Goal: Task Accomplishment & Management: Use online tool/utility

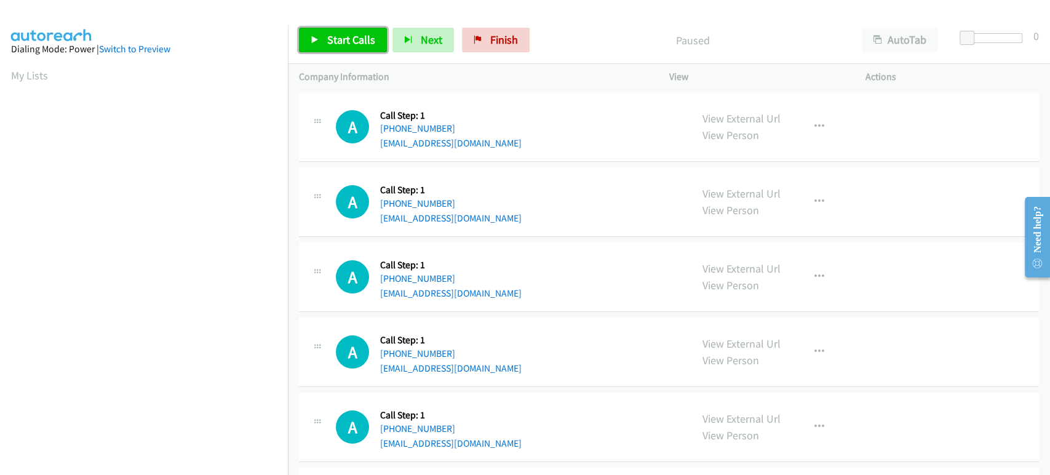
click at [338, 41] on span "Start Calls" at bounding box center [351, 40] width 48 height 14
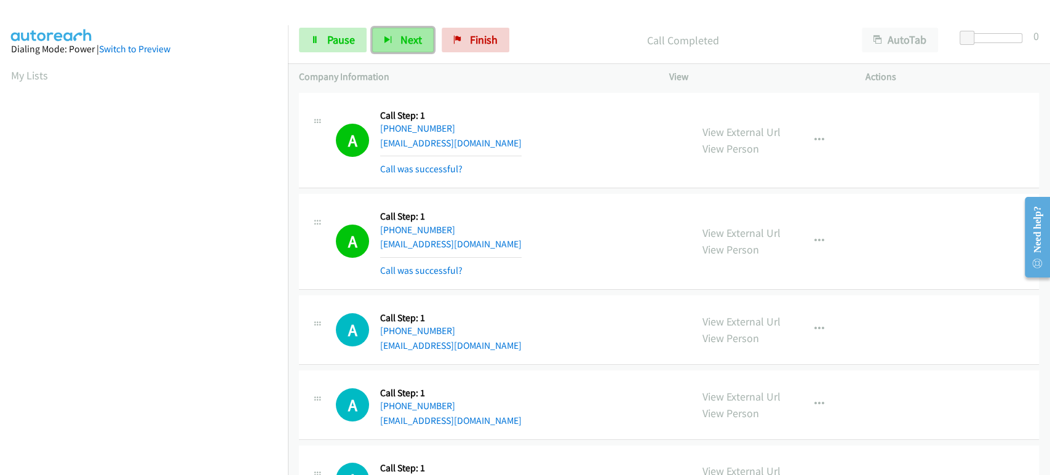
click at [391, 44] on button "Next" at bounding box center [403, 40] width 62 height 25
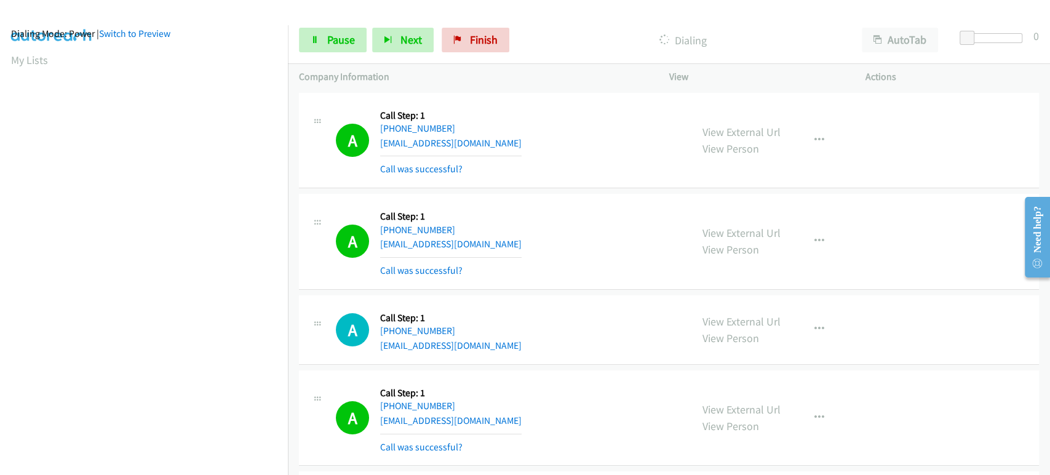
scroll to position [10, 0]
click at [335, 43] on span "Pause" at bounding box center [341, 40] width 28 height 14
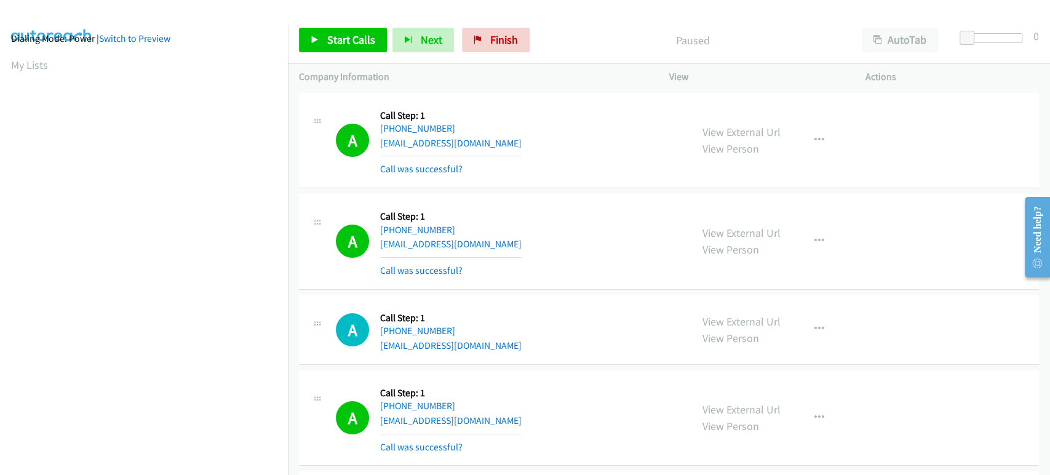
scroll to position [216, 0]
click at [335, 43] on span "Start Calls" at bounding box center [351, 40] width 48 height 14
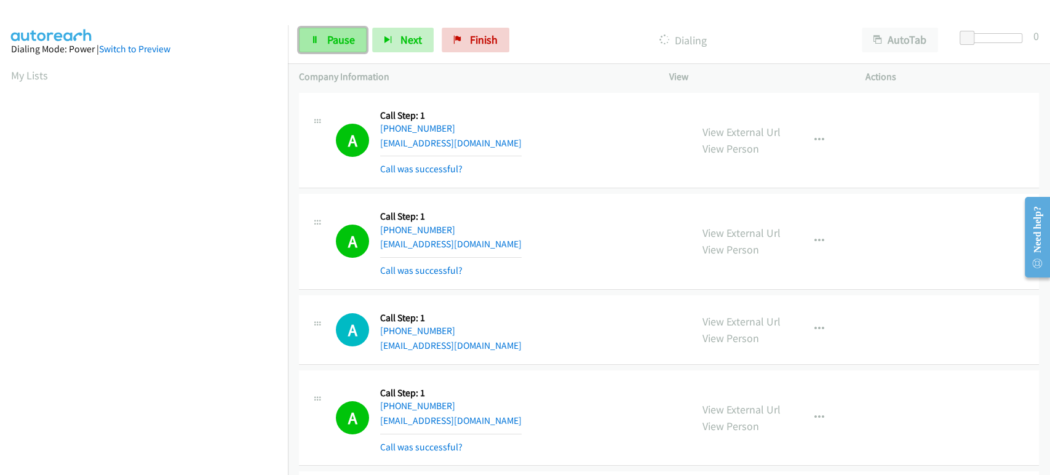
click at [309, 44] on link "Pause" at bounding box center [333, 40] width 68 height 25
click at [319, 38] on link "Start Calls" at bounding box center [343, 40] width 88 height 25
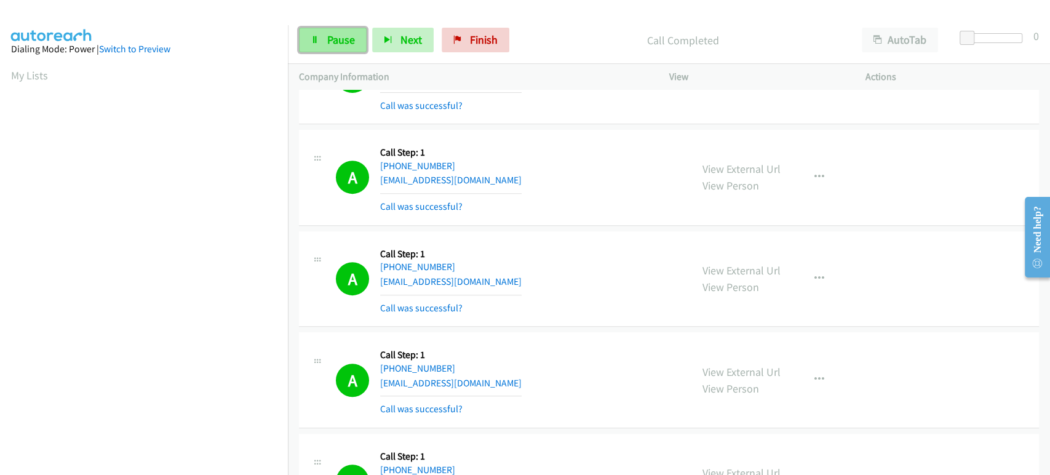
click at [323, 45] on link "Pause" at bounding box center [333, 40] width 68 height 25
click at [323, 45] on link "Start Calls" at bounding box center [343, 40] width 88 height 25
click at [337, 52] on link "Pause" at bounding box center [333, 40] width 68 height 25
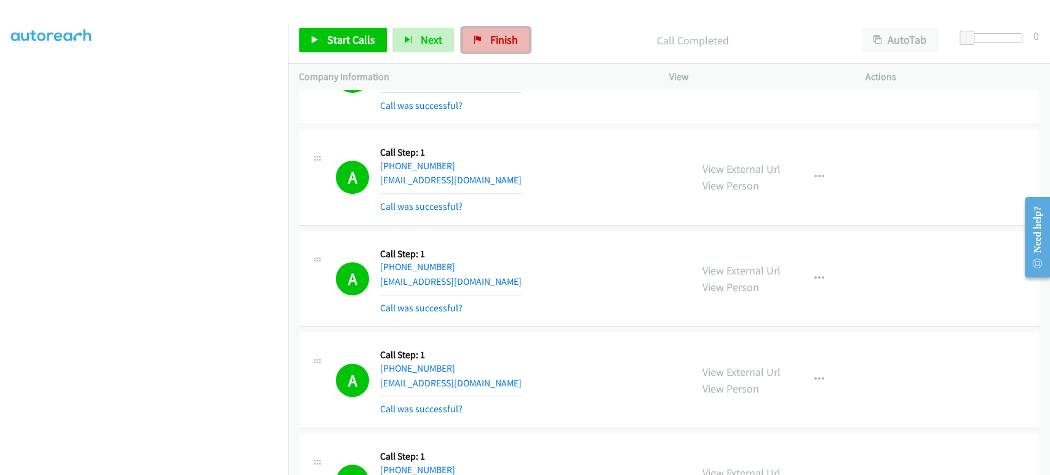
click at [490, 38] on span "Finish" at bounding box center [504, 40] width 28 height 14
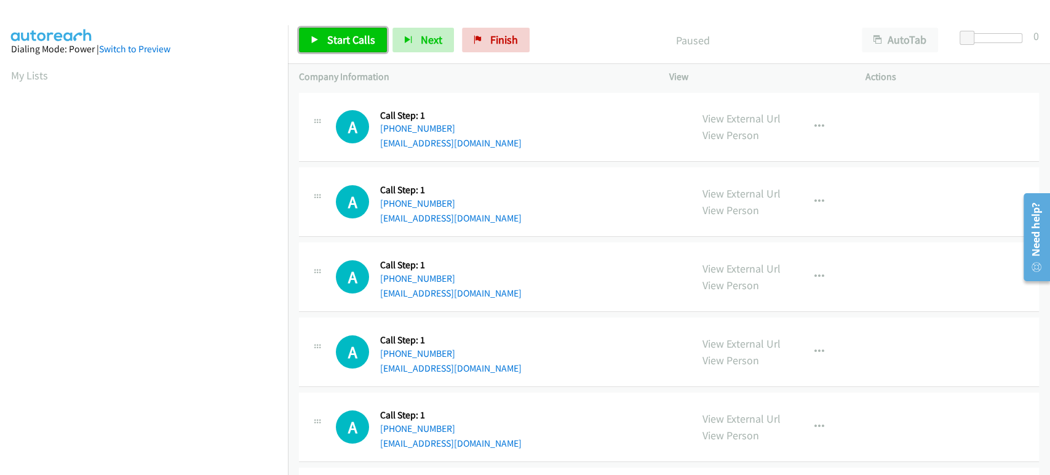
click at [340, 49] on link "Start Calls" at bounding box center [343, 40] width 88 height 25
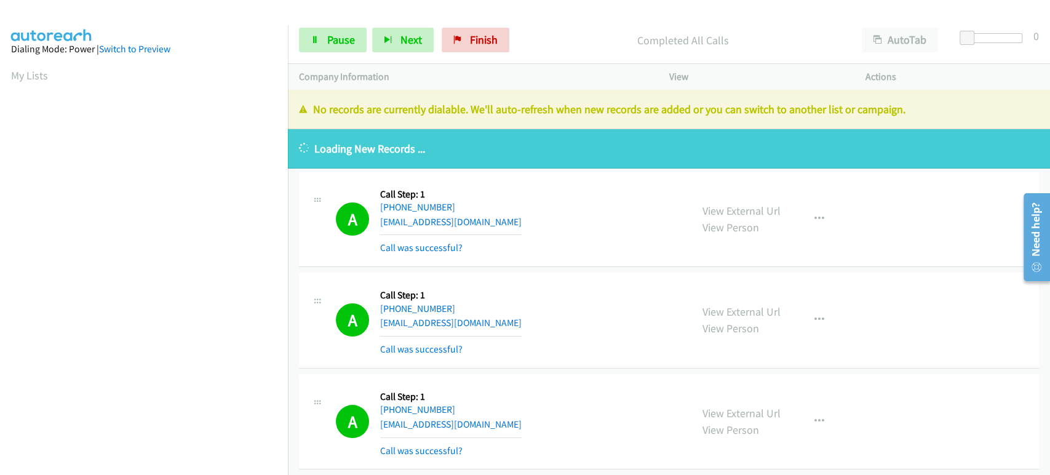
click at [334, 24] on div "Start Calls Pause Next Finish Completed All Calls AutoTab AutoTab 0" at bounding box center [669, 40] width 762 height 47
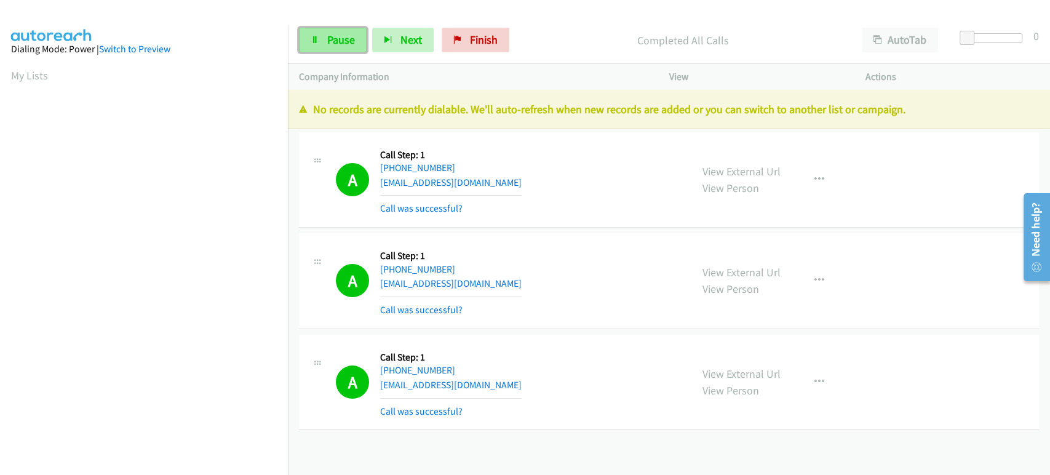
click at [330, 35] on span "Pause" at bounding box center [341, 40] width 28 height 14
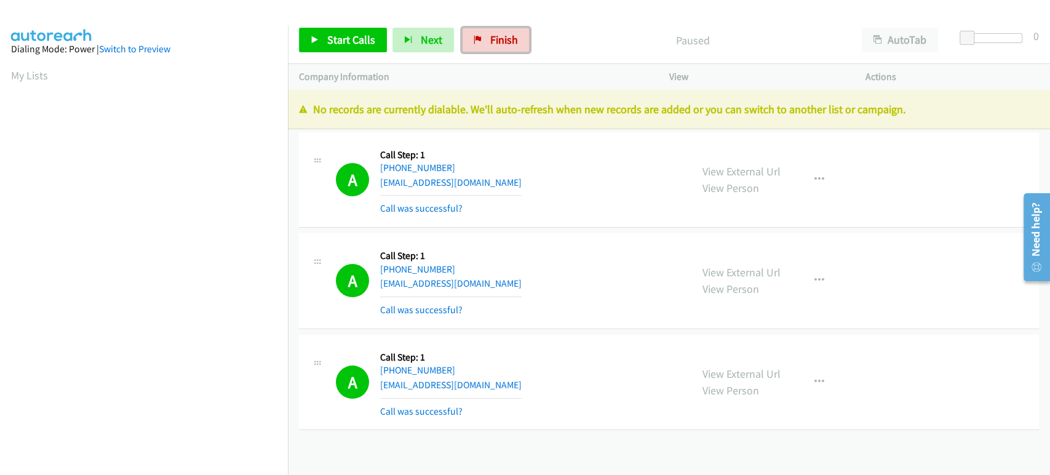
drag, startPoint x: 497, startPoint y: 38, endPoint x: 571, endPoint y: 50, distance: 74.9
click at [497, 38] on span "Finish" at bounding box center [504, 40] width 28 height 14
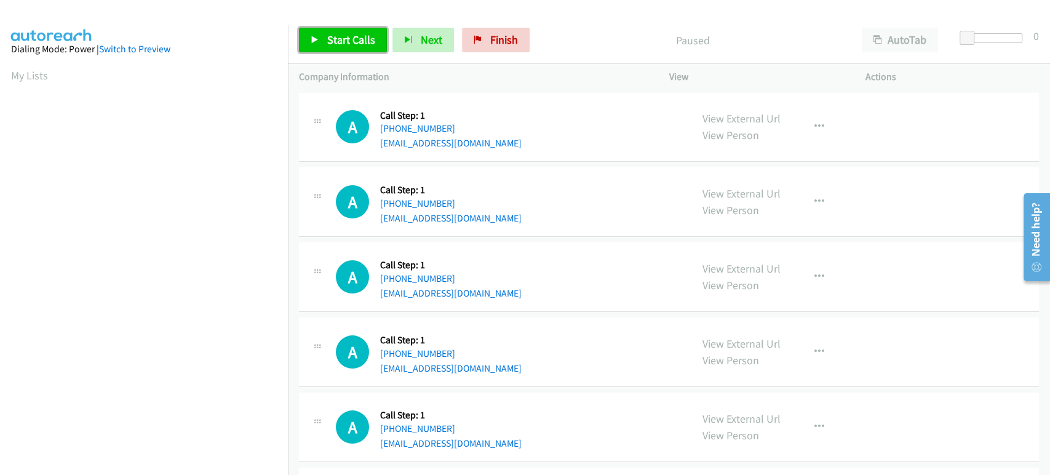
click at [352, 38] on span "Start Calls" at bounding box center [351, 40] width 48 height 14
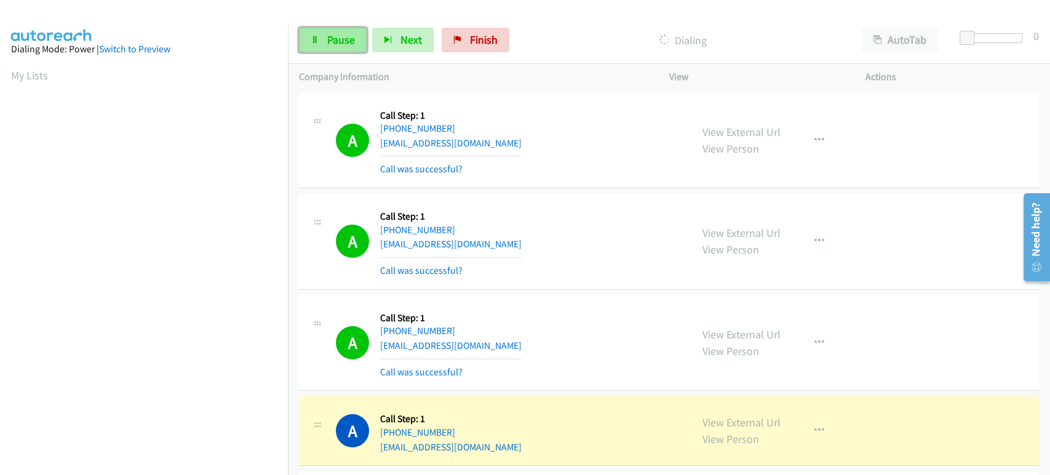
click at [339, 43] on span "Pause" at bounding box center [341, 40] width 28 height 14
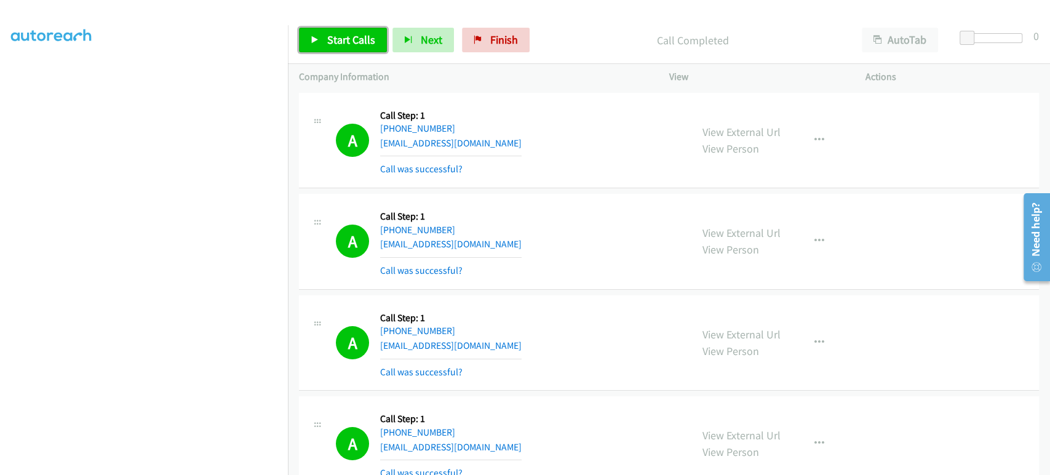
click at [347, 41] on span "Start Calls" at bounding box center [351, 40] width 48 height 14
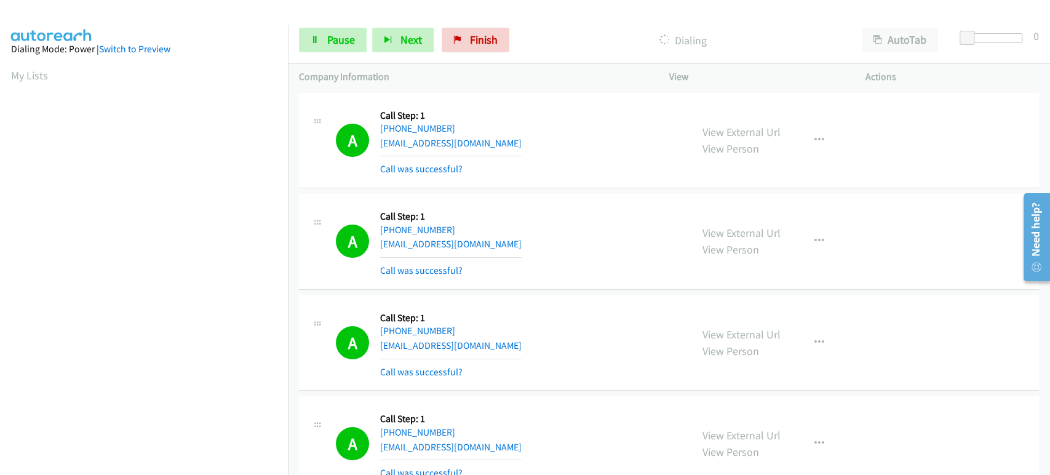
scroll to position [0, 0]
click at [322, 34] on link "Pause" at bounding box center [333, 40] width 68 height 25
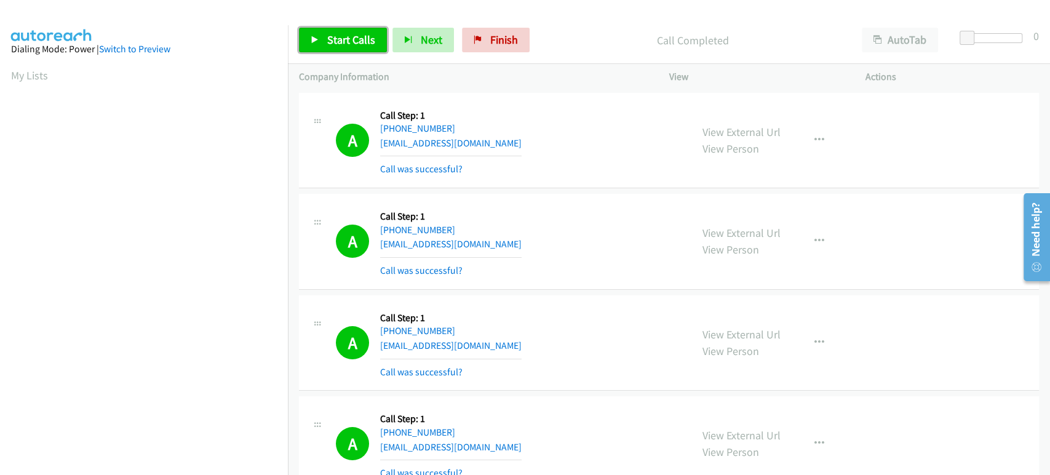
click at [325, 42] on link "Start Calls" at bounding box center [343, 40] width 88 height 25
click at [341, 40] on span "Pause" at bounding box center [341, 40] width 28 height 14
click at [342, 43] on span "Start Calls" at bounding box center [351, 40] width 48 height 14
click at [322, 38] on link "Pause" at bounding box center [333, 40] width 68 height 25
click at [344, 37] on span "Start Calls" at bounding box center [351, 40] width 48 height 14
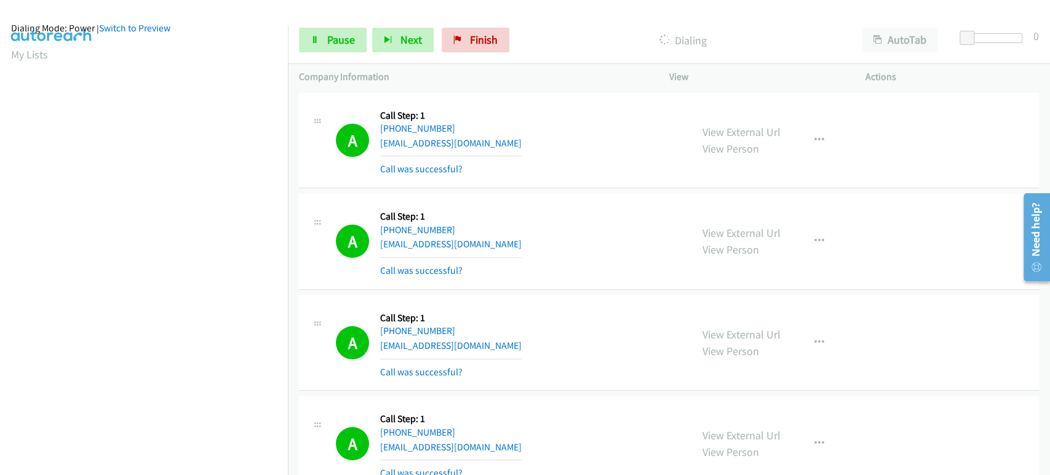
scroll to position [10, 0]
click at [331, 40] on span "Pause" at bounding box center [341, 40] width 28 height 14
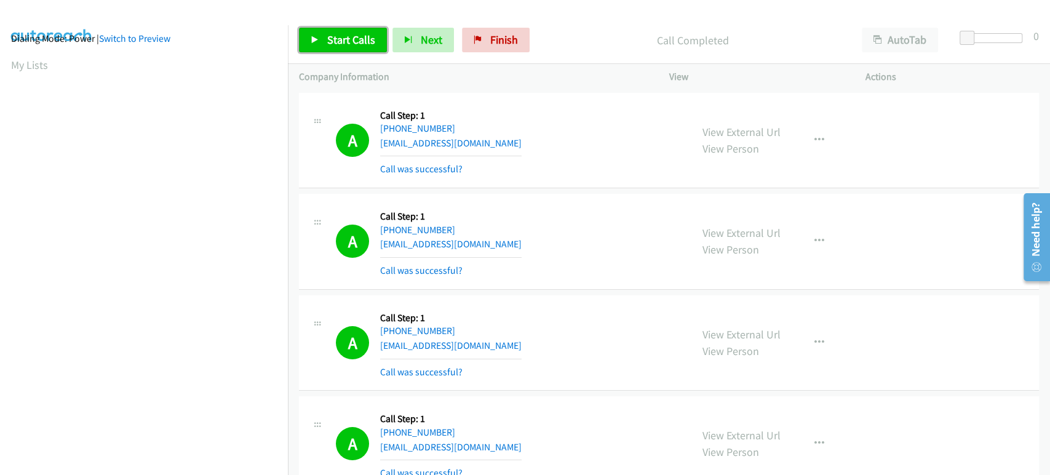
click at [356, 40] on span "Start Calls" at bounding box center [351, 40] width 48 height 14
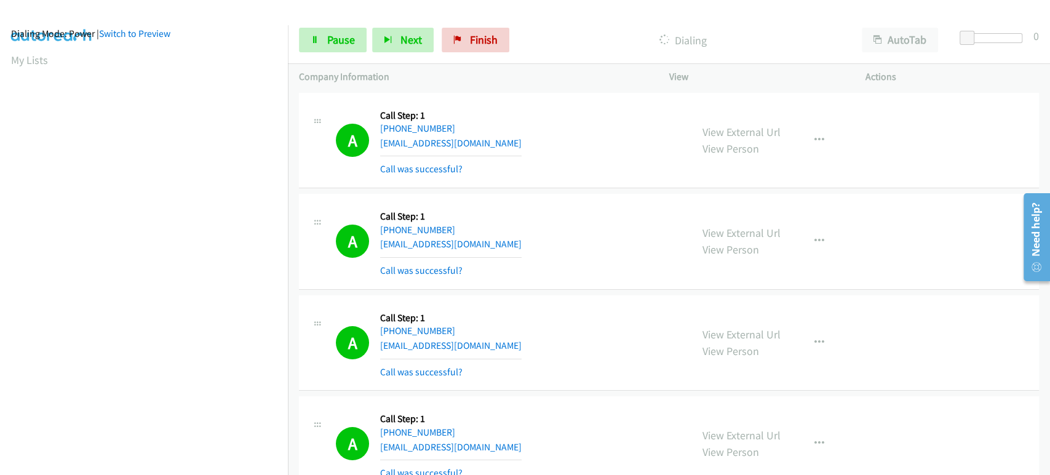
scroll to position [0, 0]
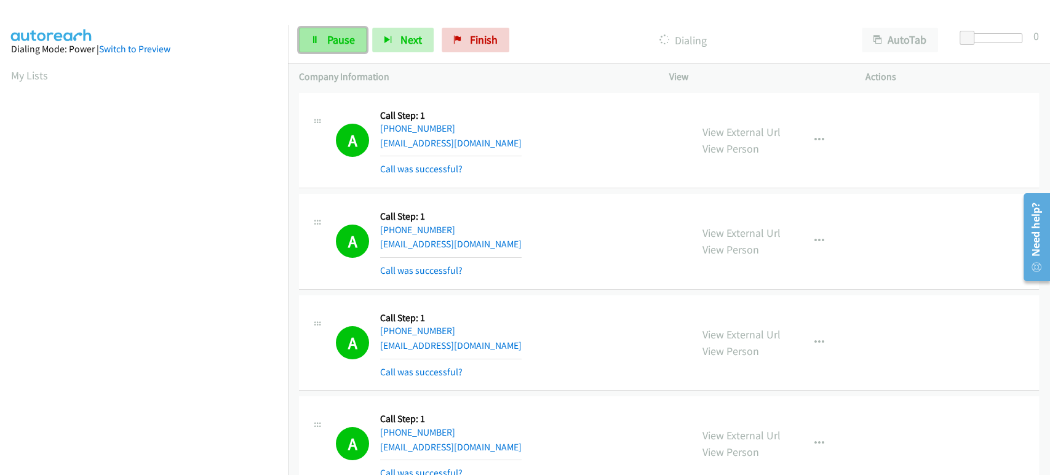
click at [322, 38] on link "Pause" at bounding box center [333, 40] width 68 height 25
click at [345, 35] on span "Start Calls" at bounding box center [351, 40] width 48 height 14
click at [324, 39] on link "Pause" at bounding box center [333, 40] width 68 height 25
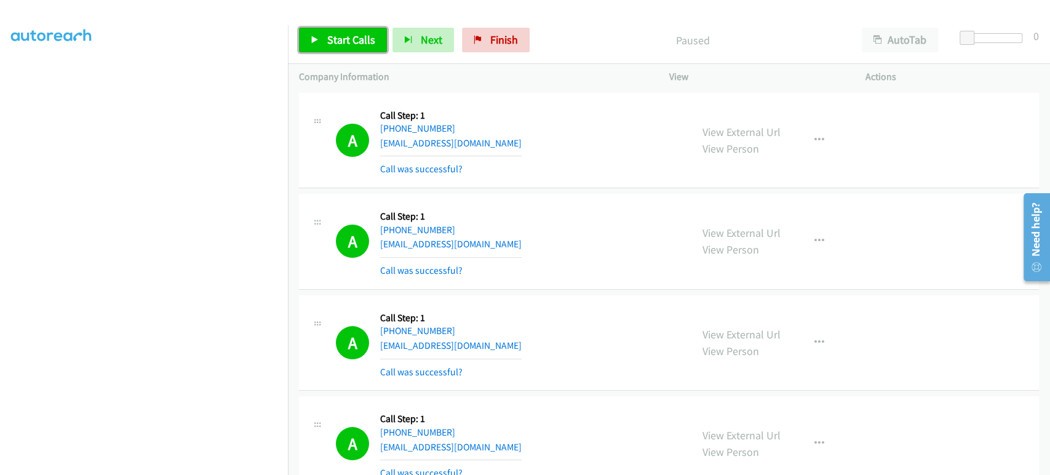
click at [324, 39] on link "Start Calls" at bounding box center [343, 40] width 88 height 25
click at [320, 38] on link "Pause" at bounding box center [333, 40] width 68 height 25
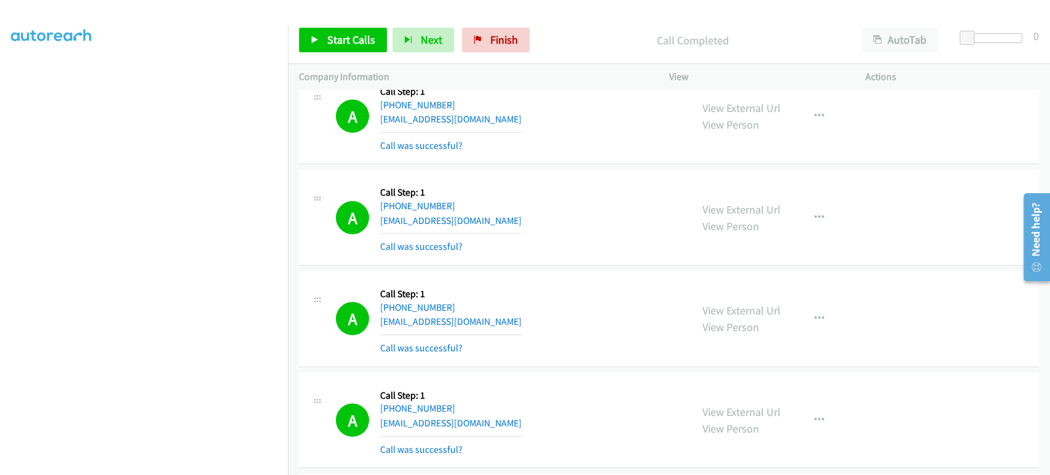
scroll to position [2256, 0]
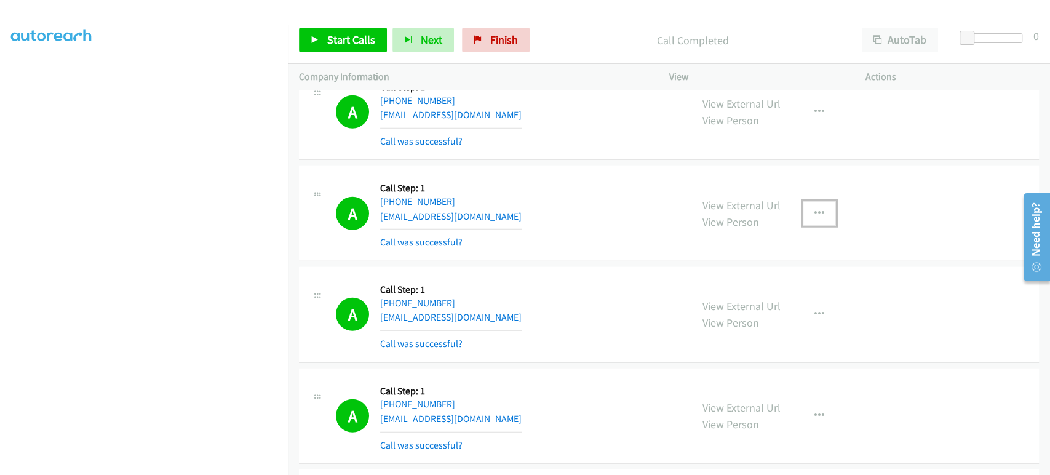
click at [815, 209] on icon "button" at bounding box center [820, 214] width 10 height 10
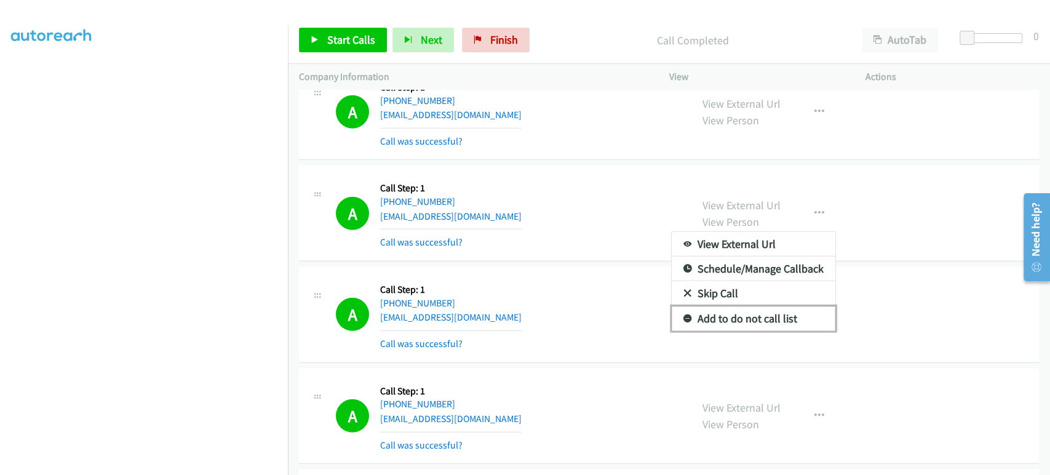
click at [773, 316] on link "Add to do not call list" at bounding box center [754, 318] width 164 height 25
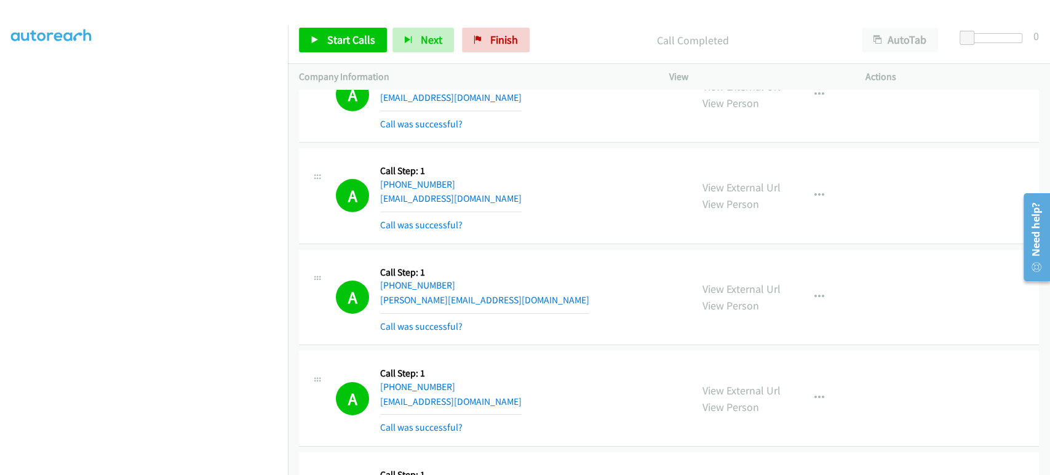
scroll to position [2666, 0]
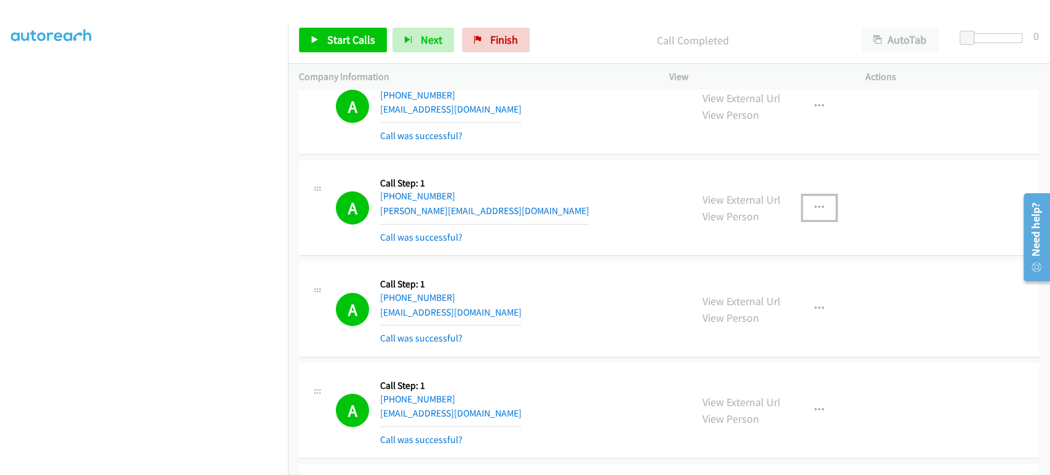
click at [815, 205] on icon "button" at bounding box center [820, 208] width 10 height 10
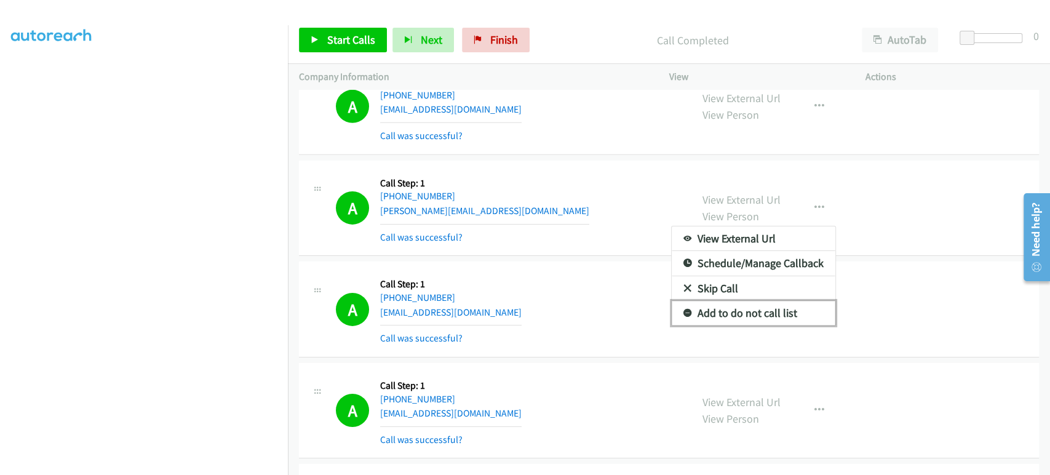
click at [763, 309] on link "Add to do not call list" at bounding box center [754, 313] width 164 height 25
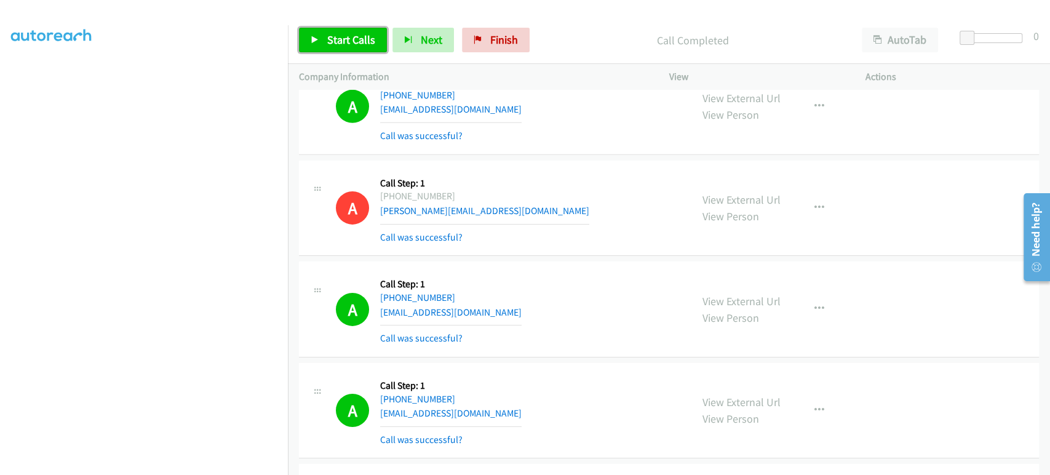
click at [319, 40] on icon at bounding box center [315, 40] width 9 height 9
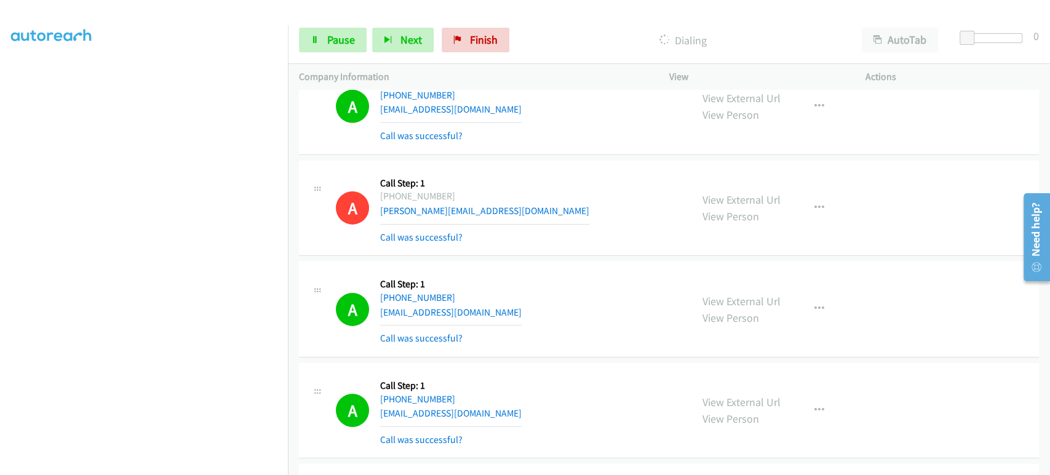
click at [168, 465] on section at bounding box center [144, 183] width 266 height 589
click at [319, 33] on link "Pause" at bounding box center [333, 40] width 68 height 25
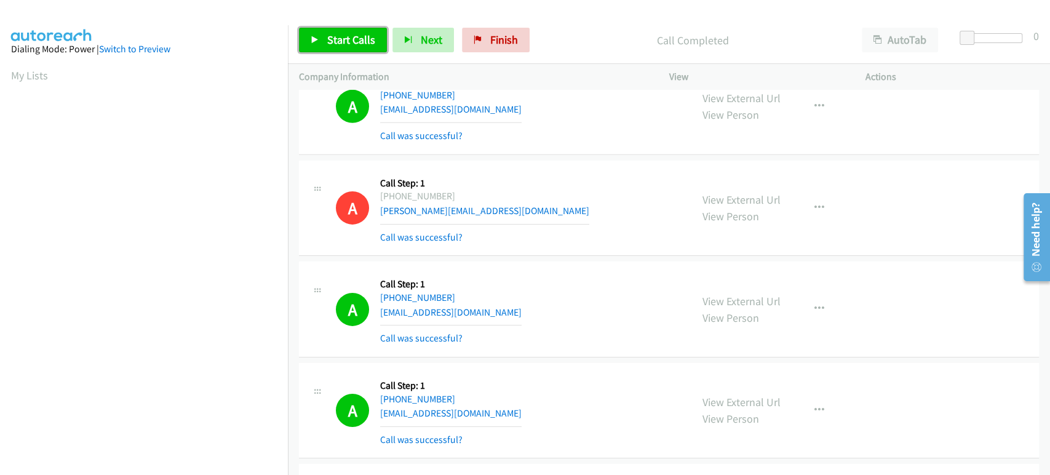
click at [337, 45] on span "Start Calls" at bounding box center [351, 40] width 48 height 14
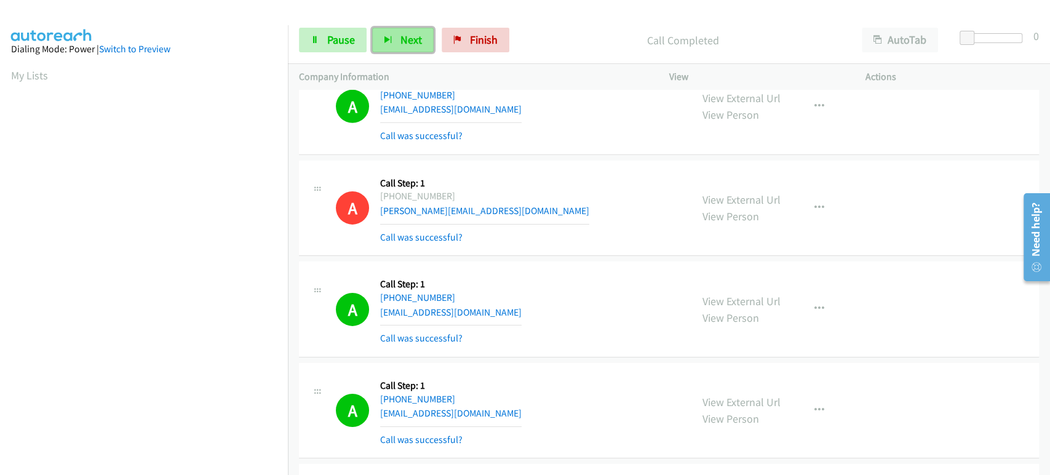
click at [388, 38] on icon "button" at bounding box center [388, 40] width 9 height 9
click at [347, 33] on span "Pause" at bounding box center [341, 40] width 28 height 14
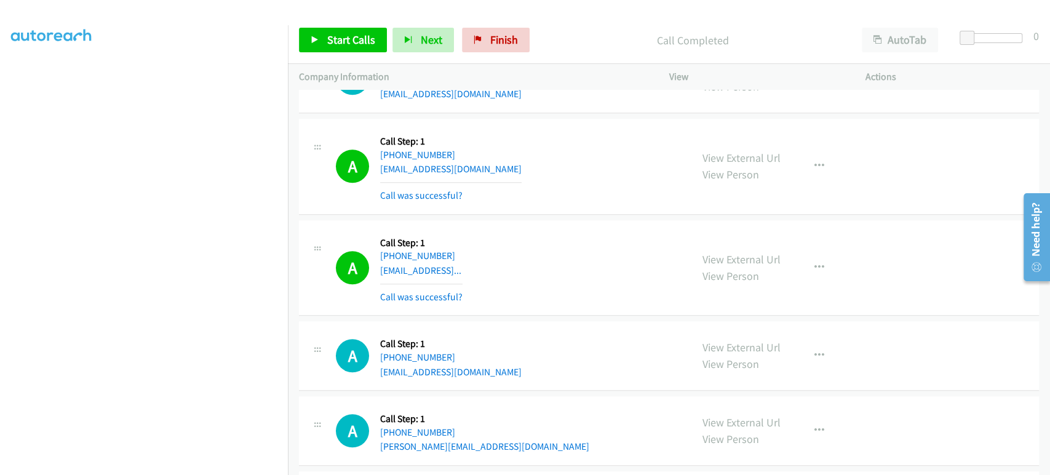
scroll to position [6905, 0]
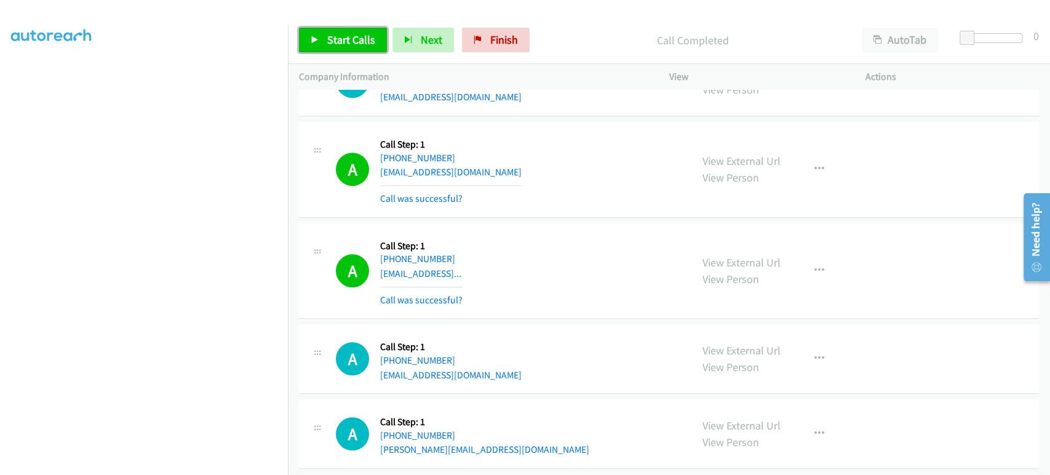
click at [350, 36] on span "Start Calls" at bounding box center [351, 40] width 48 height 14
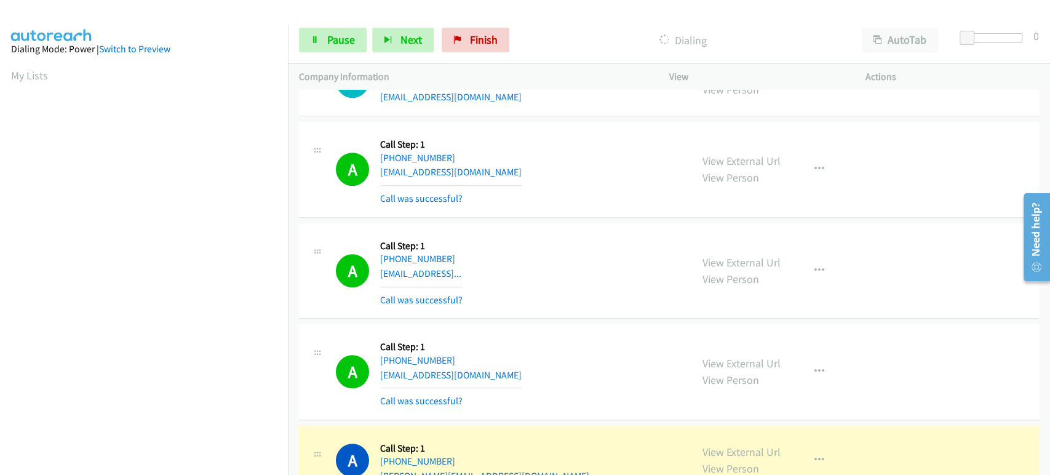
scroll to position [216, 0]
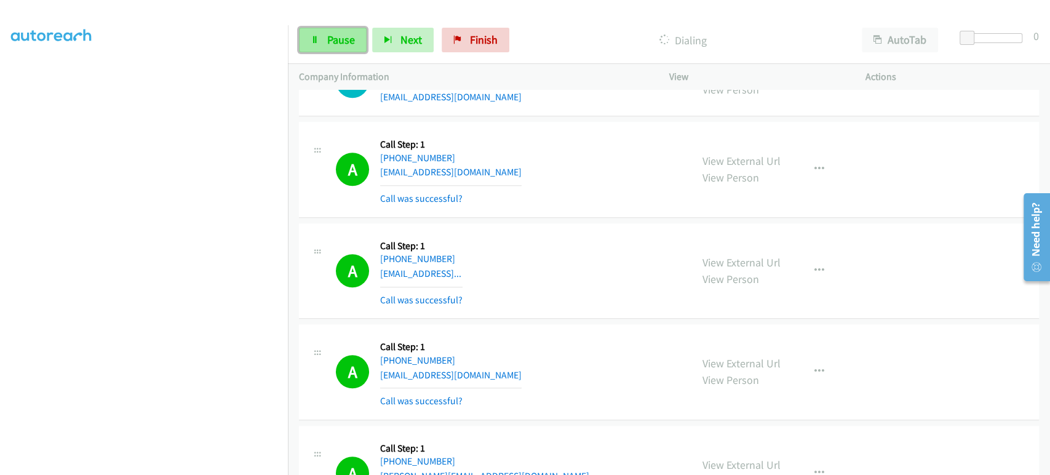
click at [343, 38] on span "Pause" at bounding box center [341, 40] width 28 height 14
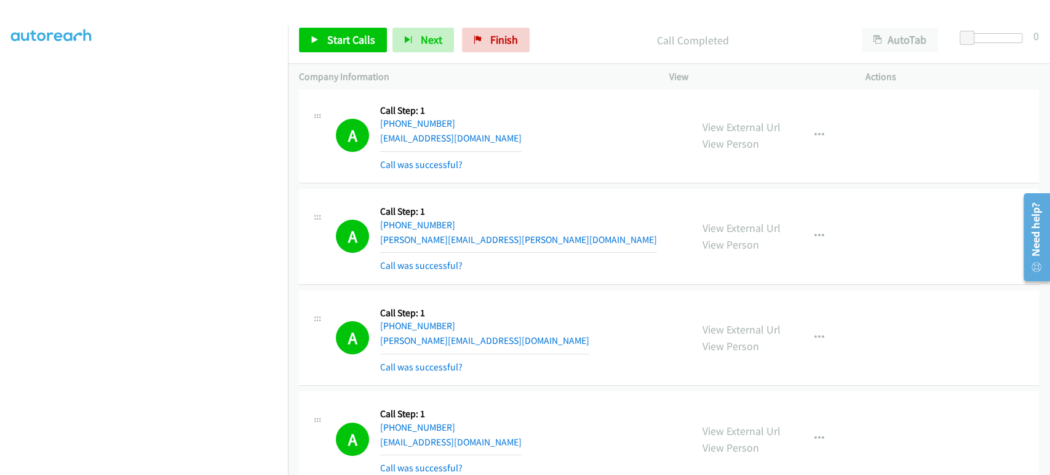
scroll to position [6015, 0]
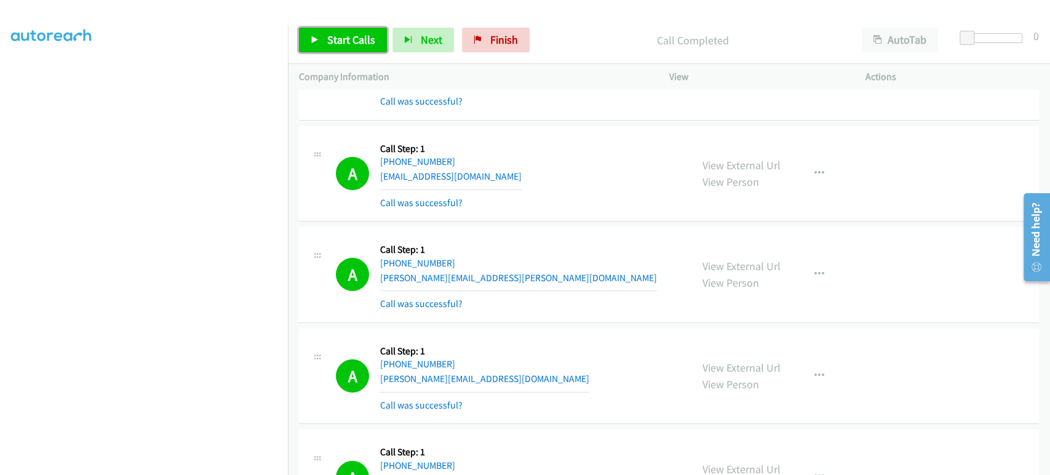
click at [349, 44] on span "Start Calls" at bounding box center [351, 40] width 48 height 14
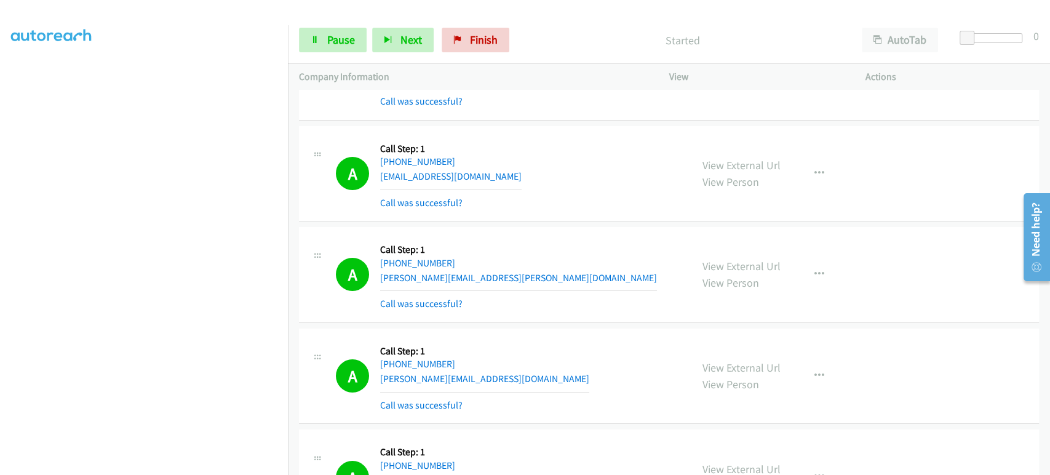
drag, startPoint x: 211, startPoint y: 471, endPoint x: 202, endPoint y: 461, distance: 12.6
click at [209, 470] on aside "Dialing Mode: Power | Switch to Preview My Lists" at bounding box center [144, 159] width 288 height 681
click at [337, 38] on span "Pause" at bounding box center [341, 40] width 28 height 14
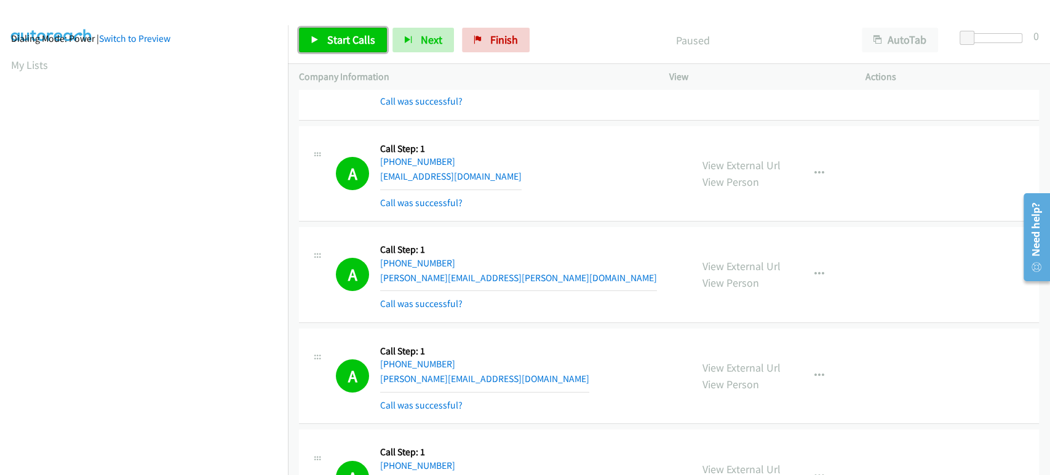
click at [337, 38] on span "Start Calls" at bounding box center [351, 40] width 48 height 14
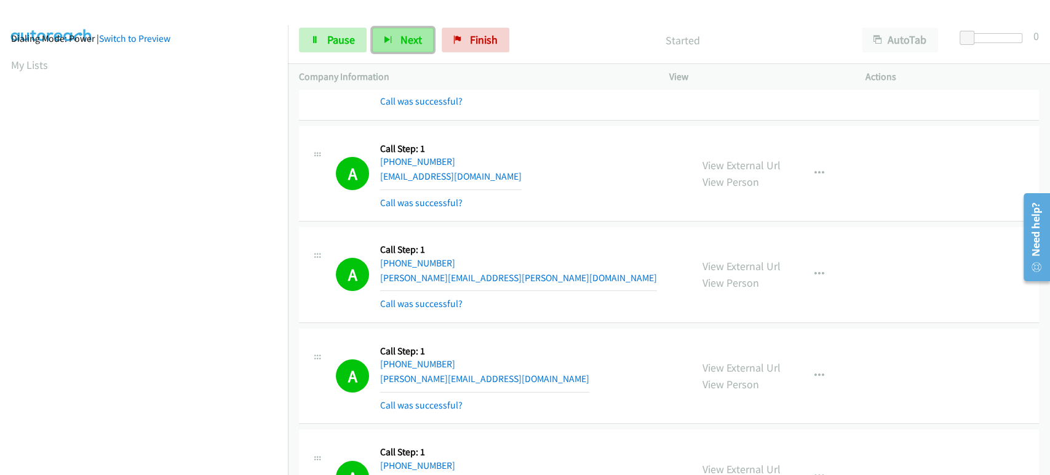
click at [390, 41] on icon "button" at bounding box center [388, 40] width 9 height 9
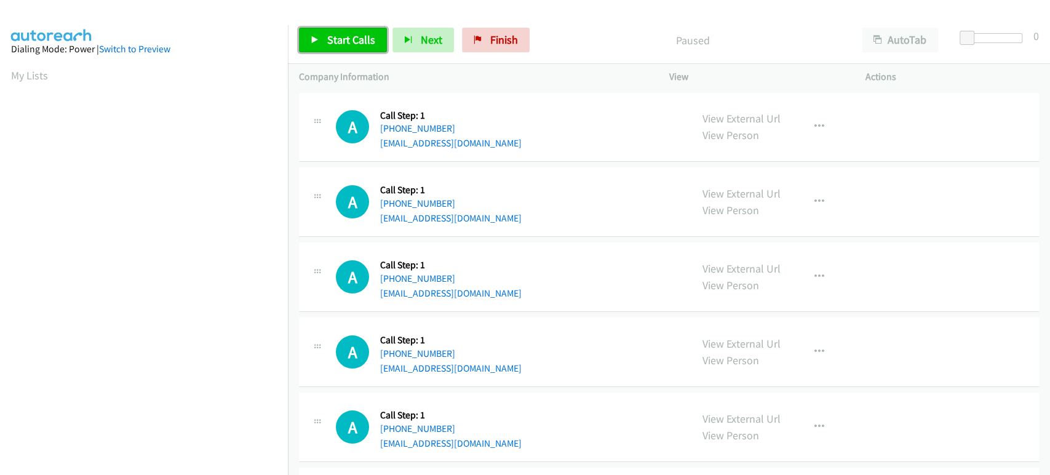
click at [348, 38] on span "Start Calls" at bounding box center [351, 40] width 48 height 14
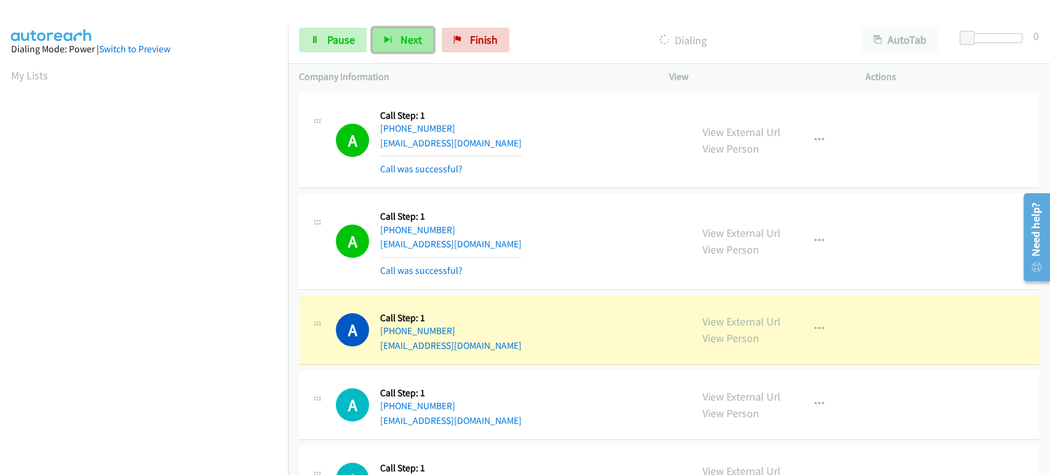
click at [387, 41] on icon "button" at bounding box center [388, 40] width 9 height 9
click at [335, 38] on span "Pause" at bounding box center [341, 40] width 28 height 14
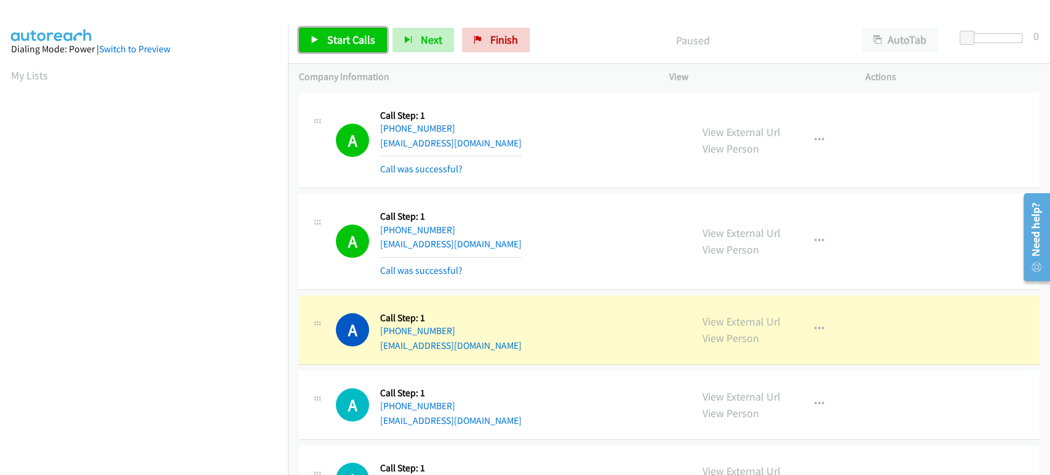
click at [330, 36] on span "Start Calls" at bounding box center [351, 40] width 48 height 14
drag, startPoint x: 338, startPoint y: 42, endPoint x: 325, endPoint y: 35, distance: 14.9
click at [338, 42] on span "Pause" at bounding box center [341, 40] width 28 height 14
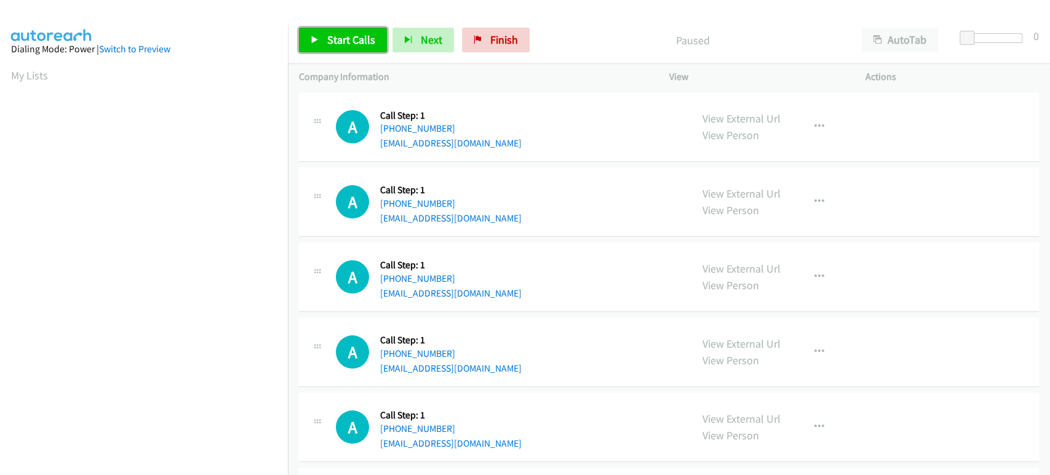
click at [327, 38] on span "Start Calls" at bounding box center [351, 40] width 48 height 14
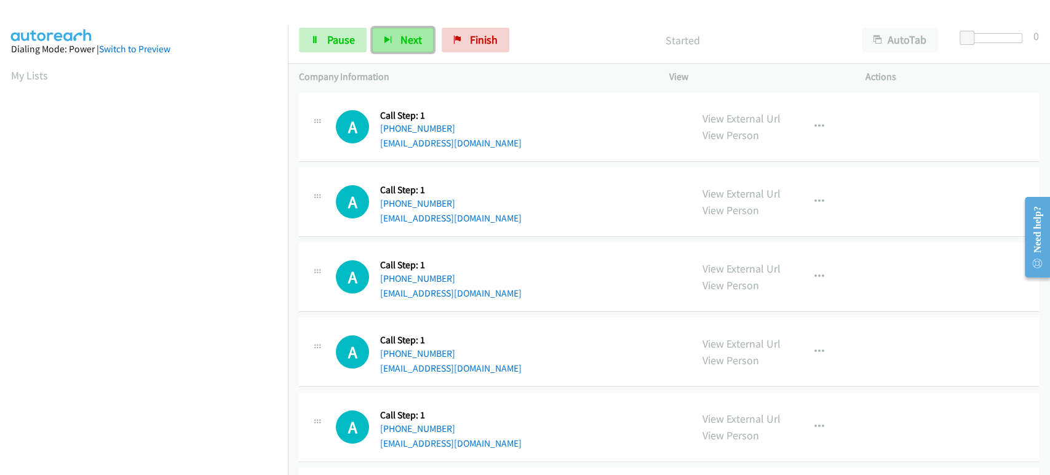
click at [402, 38] on span "Next" at bounding box center [412, 40] width 22 height 14
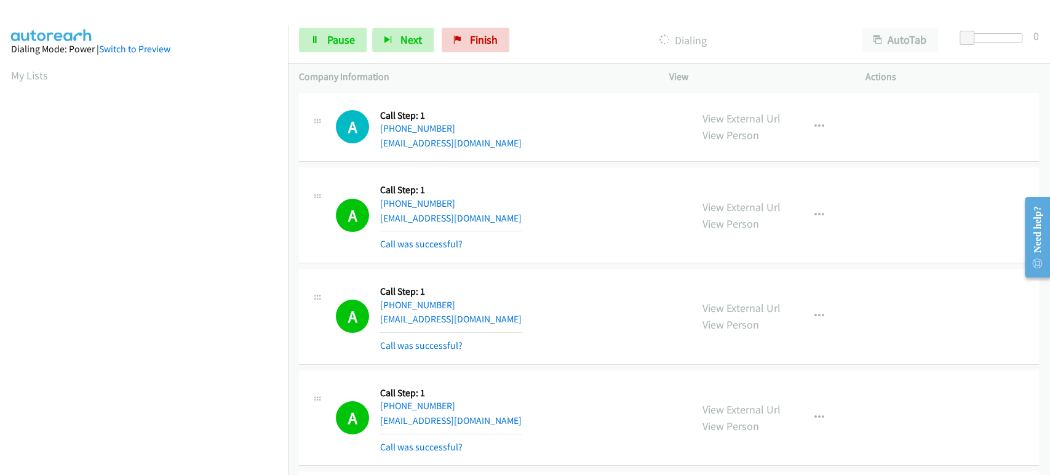
scroll to position [216, 0]
click at [138, 465] on section at bounding box center [144, 183] width 266 height 589
click at [337, 36] on span "Pause" at bounding box center [341, 40] width 28 height 14
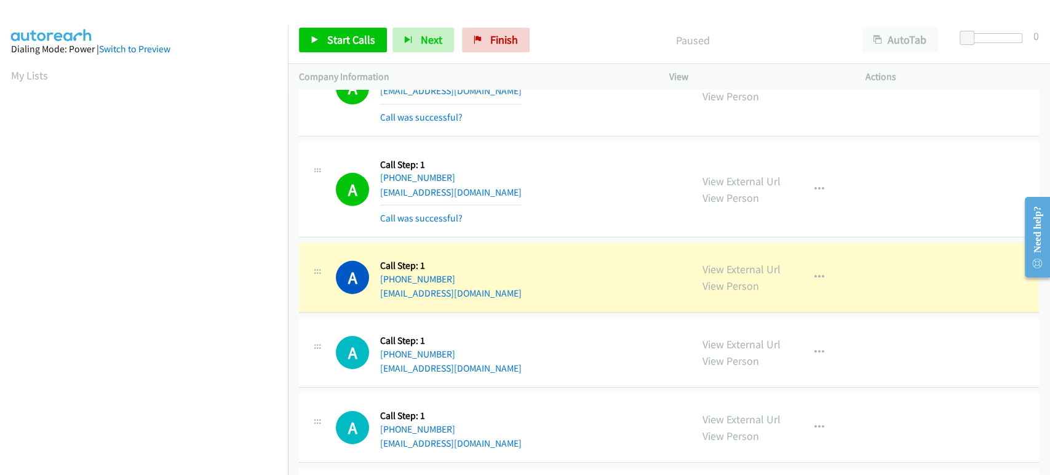
scroll to position [2529, 0]
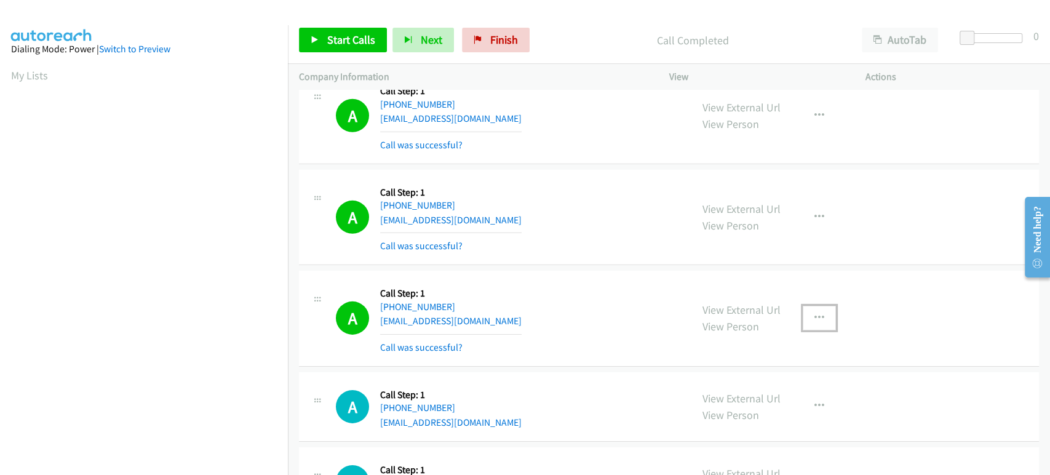
click at [815, 313] on icon "button" at bounding box center [820, 318] width 10 height 10
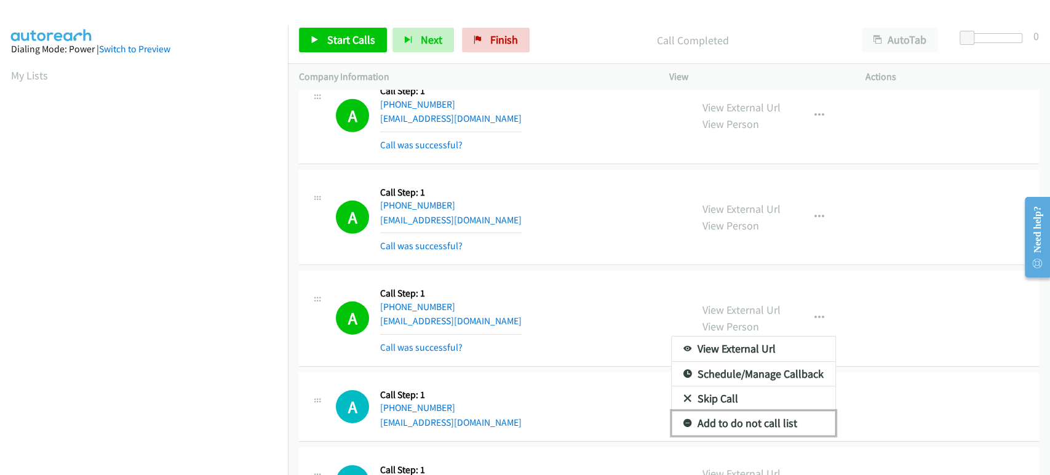
click at [768, 423] on link "Add to do not call list" at bounding box center [754, 423] width 164 height 25
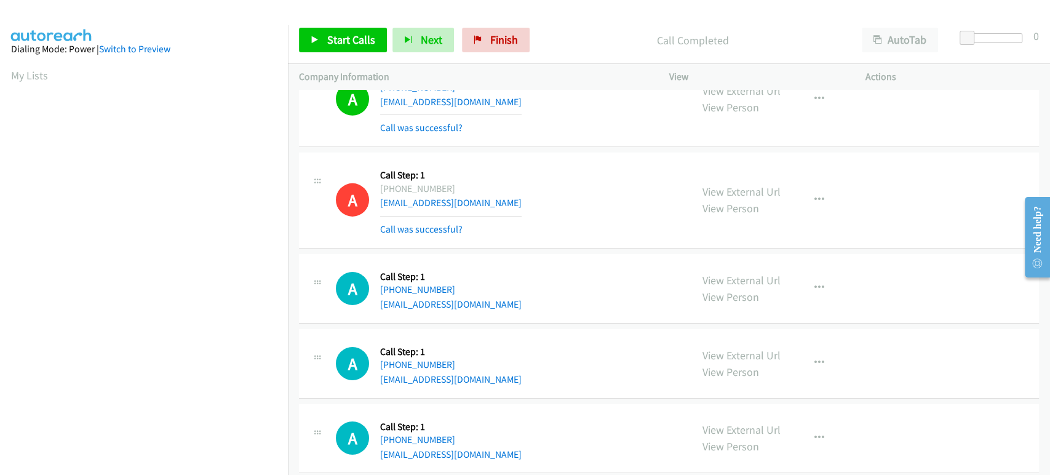
scroll to position [2734, 0]
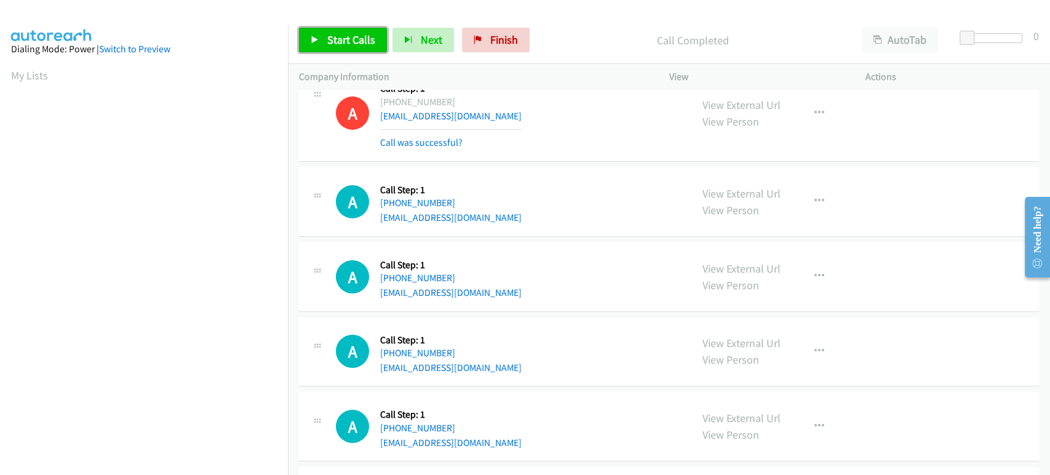
click at [354, 39] on span "Start Calls" at bounding box center [351, 40] width 48 height 14
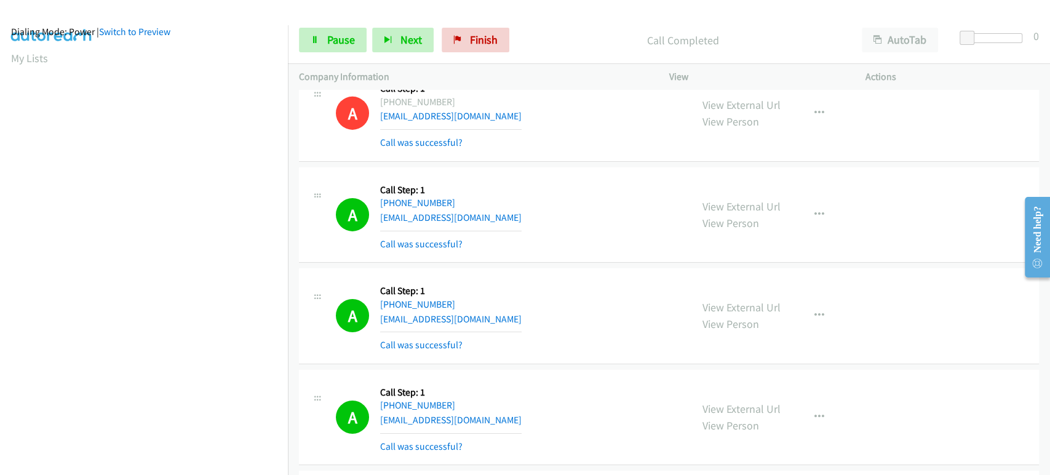
scroll to position [10, 0]
click at [398, 43] on button "Next" at bounding box center [403, 40] width 62 height 25
click at [330, 42] on span "Pause" at bounding box center [341, 40] width 28 height 14
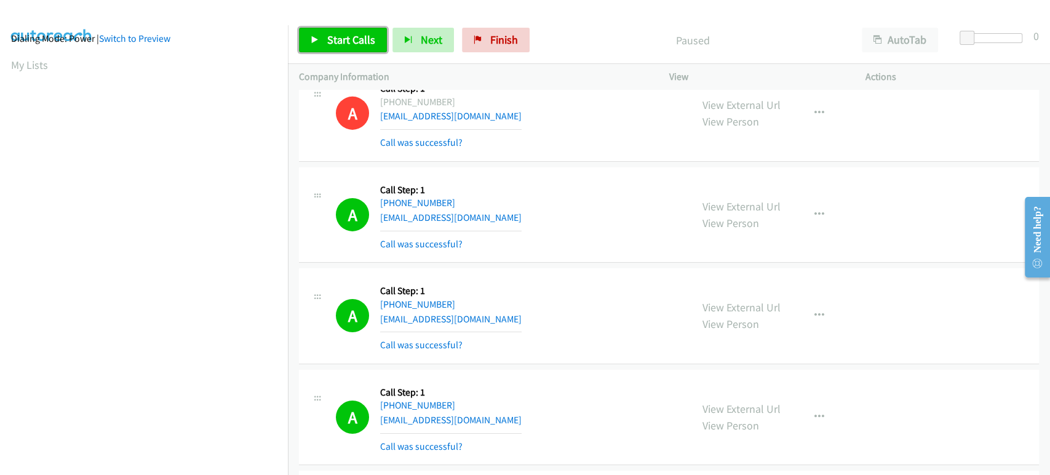
click at [330, 42] on span "Start Calls" at bounding box center [351, 40] width 48 height 14
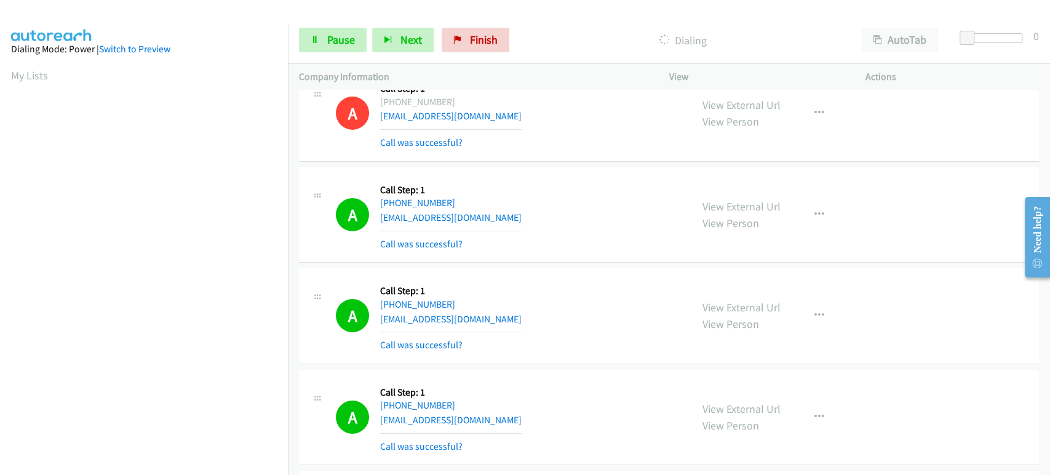
scroll to position [0, 0]
click at [336, 49] on link "Pause" at bounding box center [333, 40] width 68 height 25
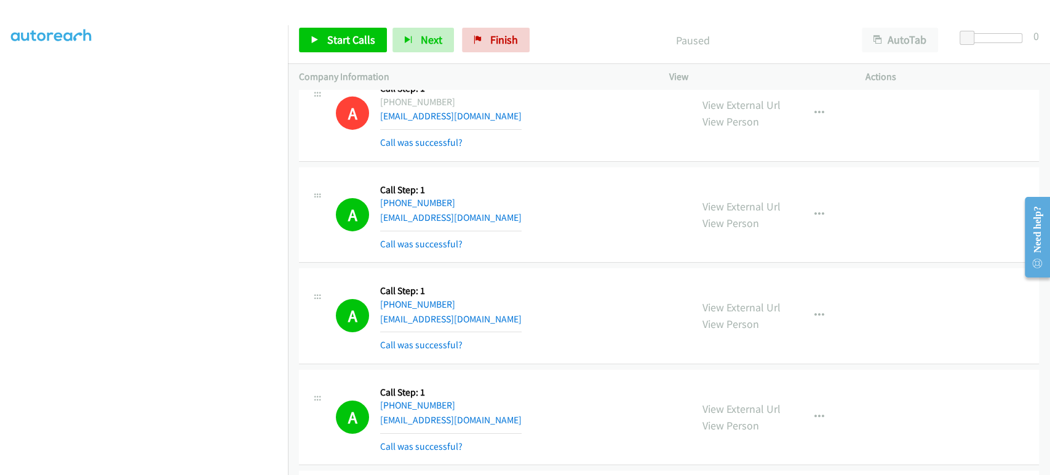
scroll to position [79, 0]
click at [347, 39] on span "Start Calls" at bounding box center [351, 40] width 48 height 14
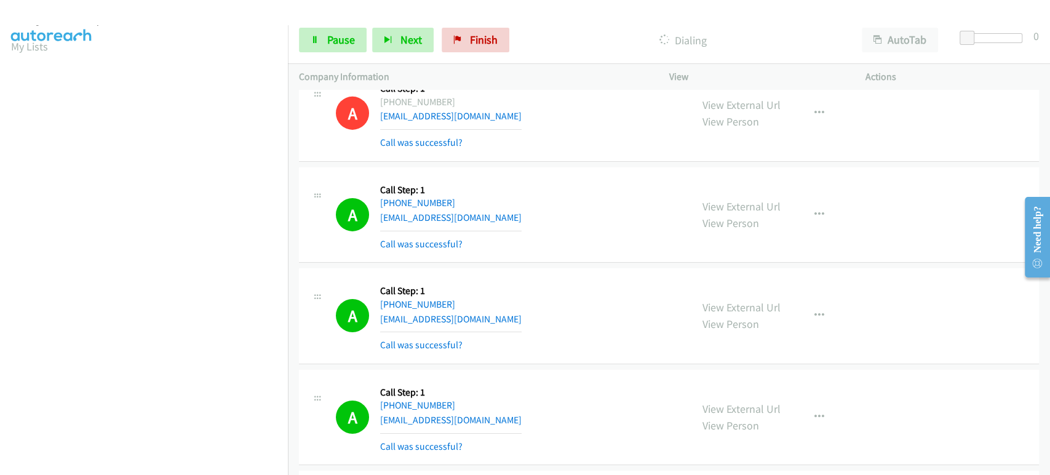
scroll to position [0, 0]
click at [311, 36] on icon at bounding box center [315, 40] width 9 height 9
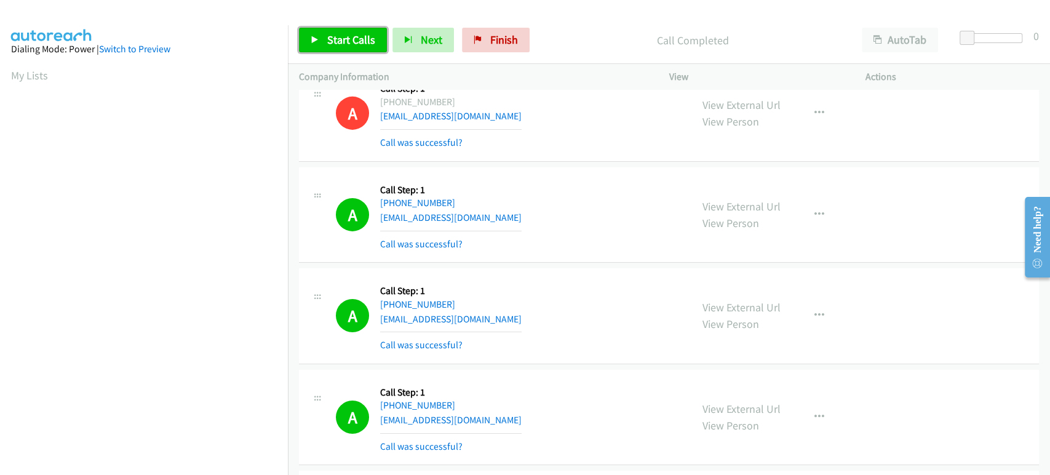
click at [347, 38] on span "Start Calls" at bounding box center [351, 40] width 48 height 14
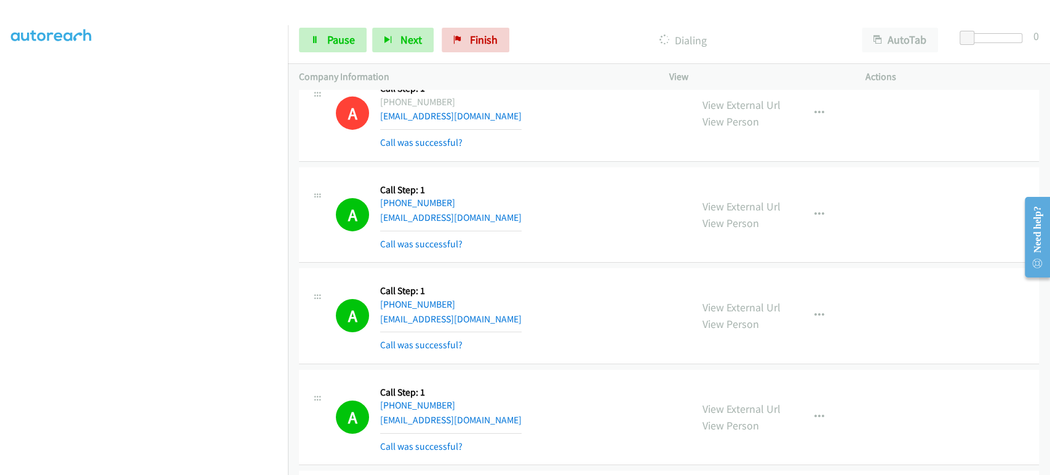
scroll to position [216, 0]
click at [343, 38] on span "Pause" at bounding box center [341, 40] width 28 height 14
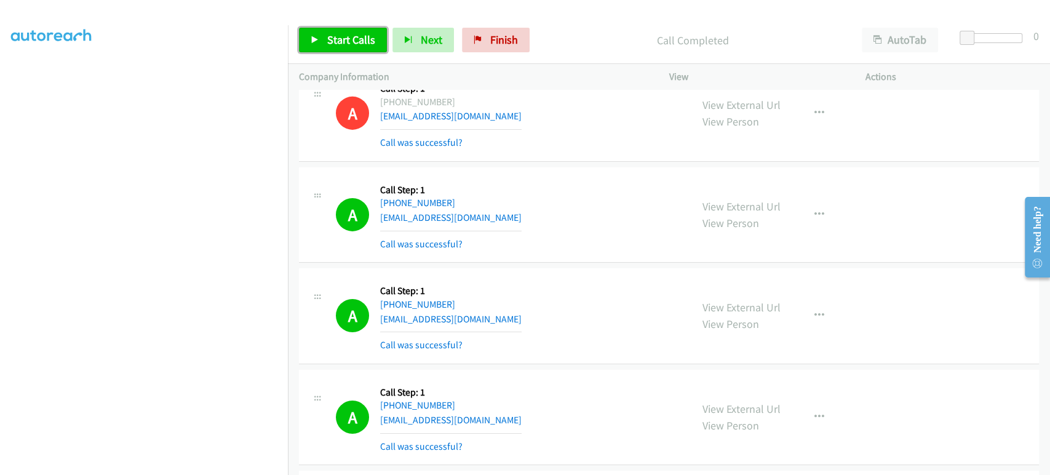
click at [335, 38] on span "Start Calls" at bounding box center [351, 40] width 48 height 14
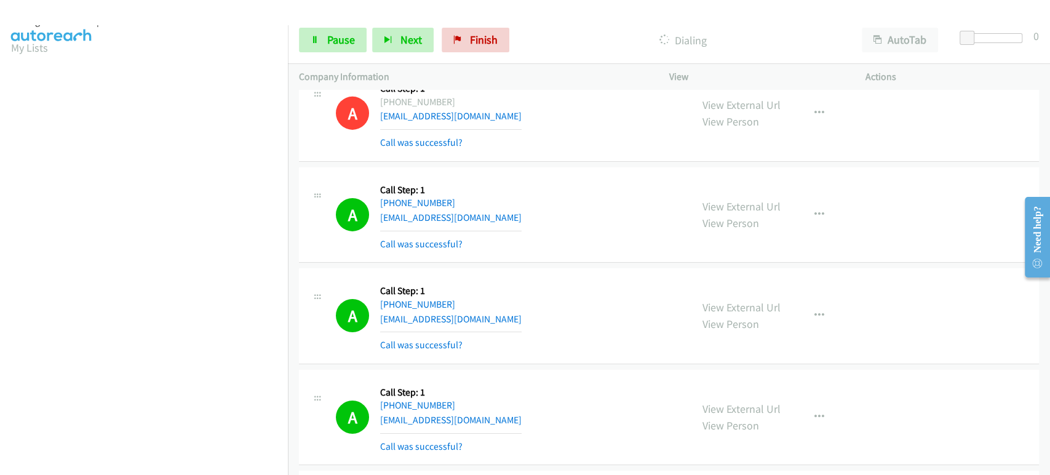
scroll to position [10, 0]
click at [337, 42] on span "Pause" at bounding box center [341, 40] width 28 height 14
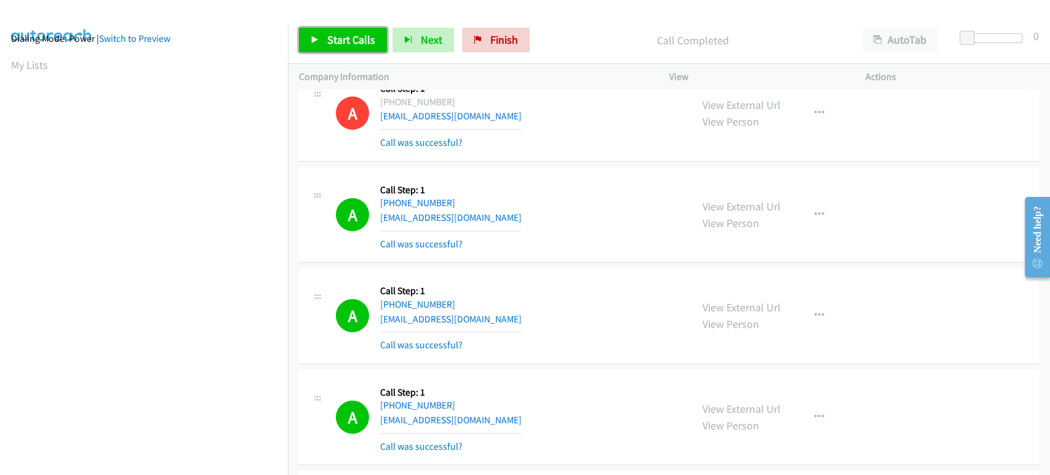
click at [322, 42] on link "Start Calls" at bounding box center [343, 40] width 88 height 25
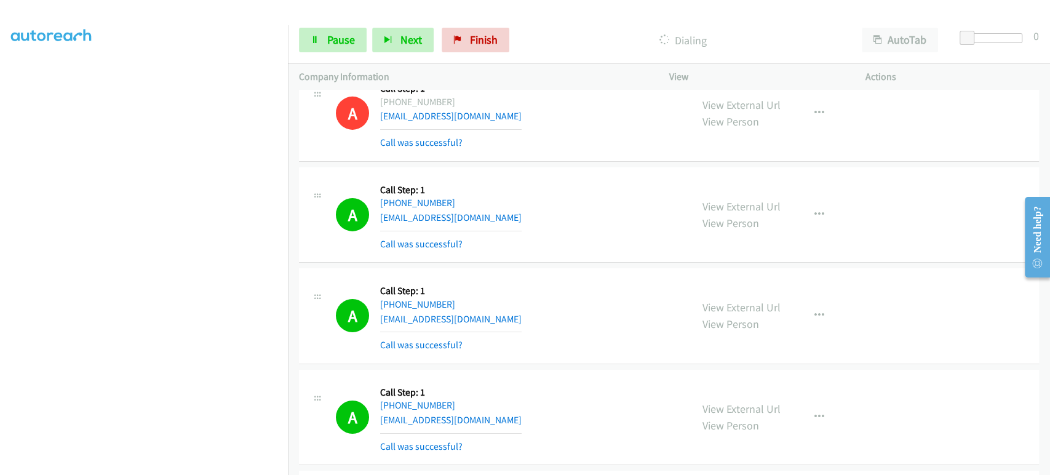
click at [164, 466] on section at bounding box center [144, 183] width 266 height 589
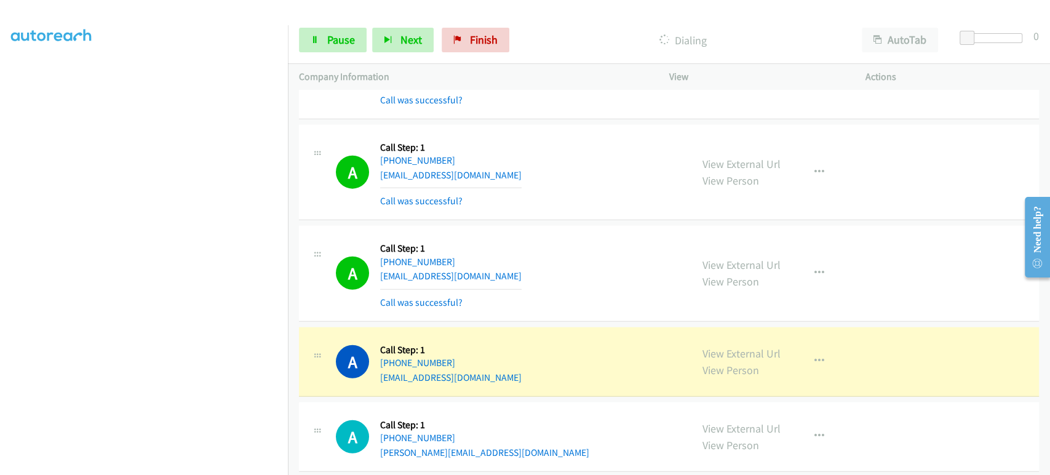
scroll to position [5153, 0]
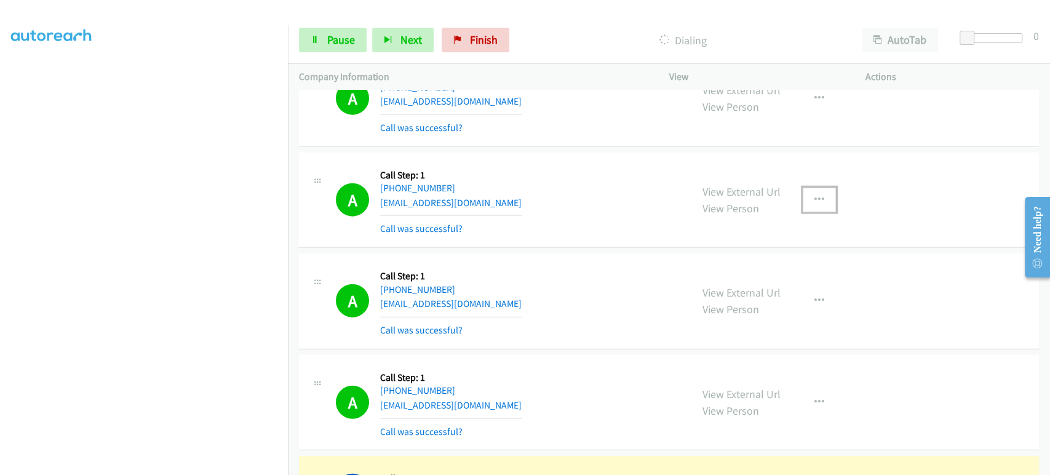
click at [815, 195] on icon "button" at bounding box center [820, 200] width 10 height 10
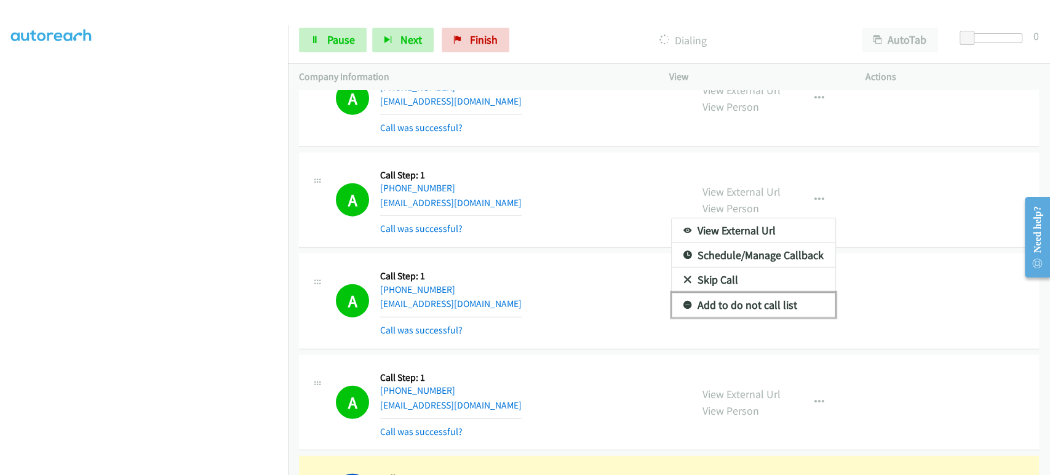
click at [724, 300] on link "Add to do not call list" at bounding box center [754, 305] width 164 height 25
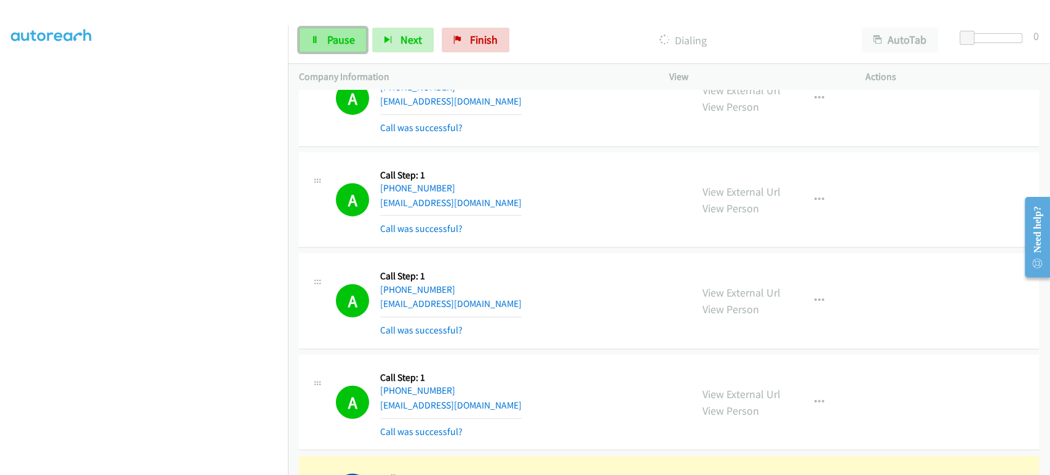
click at [345, 42] on span "Pause" at bounding box center [341, 40] width 28 height 14
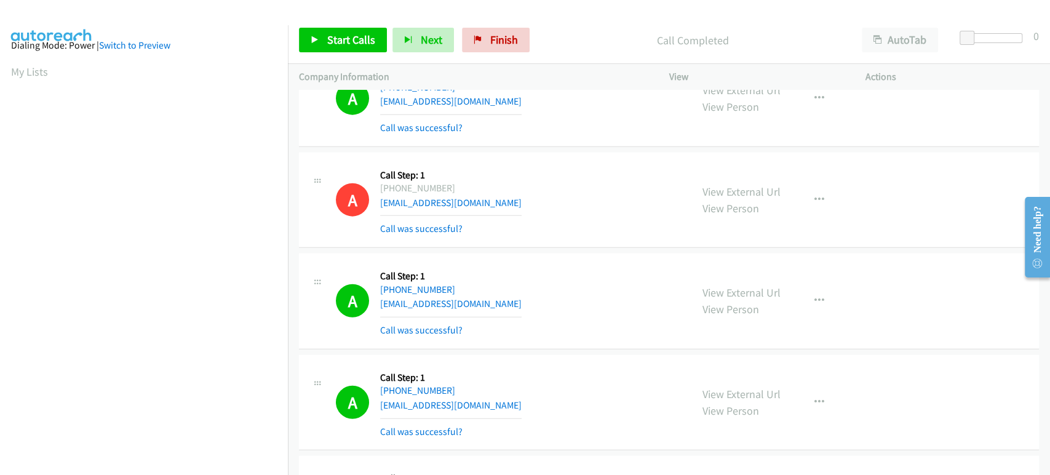
scroll to position [0, 0]
drag, startPoint x: 580, startPoint y: 17, endPoint x: 571, endPoint y: 17, distance: 8.6
click at [580, 17] on div "Start Calls Pause Next Finish Call Completed AutoTab AutoTab 0" at bounding box center [669, 40] width 762 height 47
click at [327, 41] on span "Start Calls" at bounding box center [351, 40] width 48 height 14
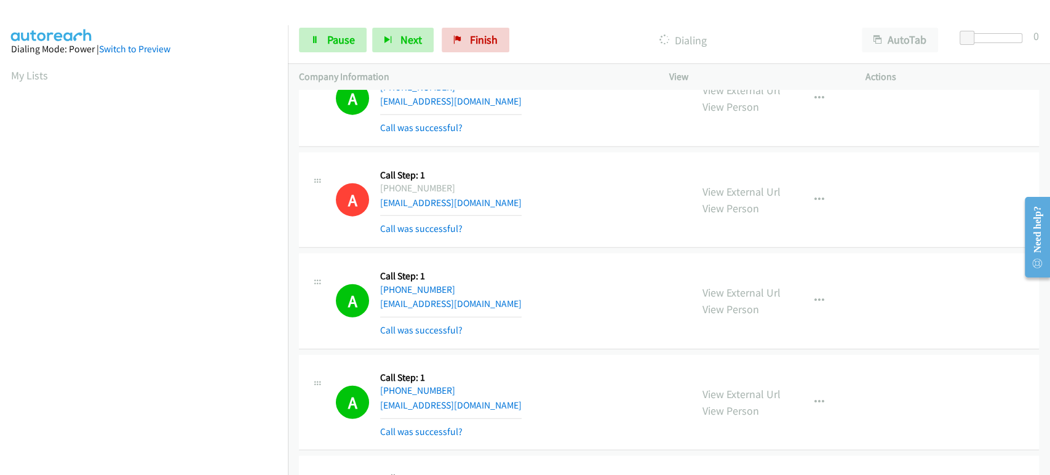
scroll to position [216, 0]
click at [331, 42] on span "Pause" at bounding box center [341, 40] width 28 height 14
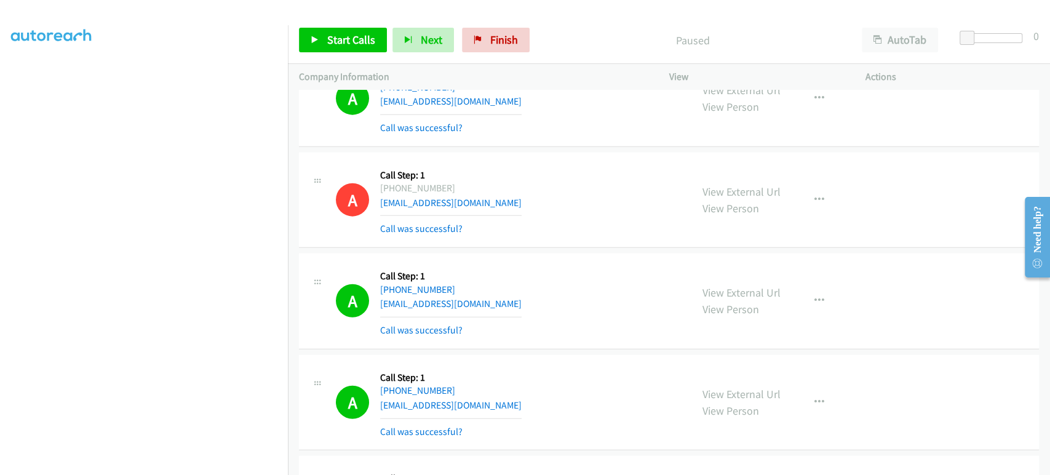
scroll to position [0, 0]
click at [335, 36] on span "Start Calls" at bounding box center [351, 40] width 48 height 14
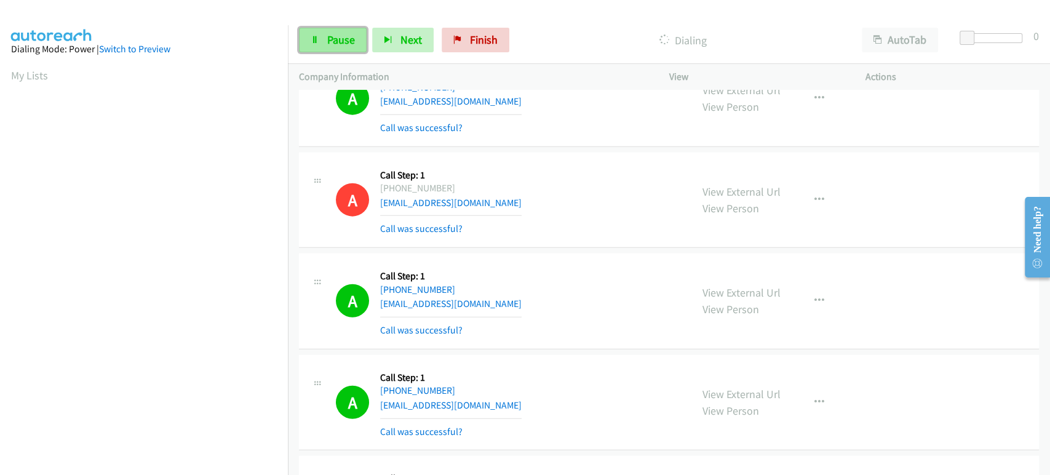
click at [341, 36] on span "Pause" at bounding box center [341, 40] width 28 height 14
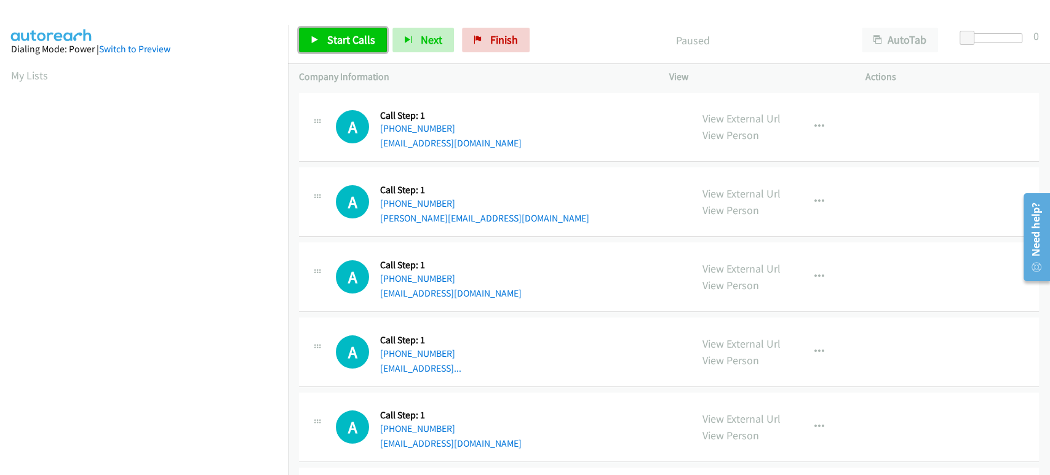
click at [337, 41] on span "Start Calls" at bounding box center [351, 40] width 48 height 14
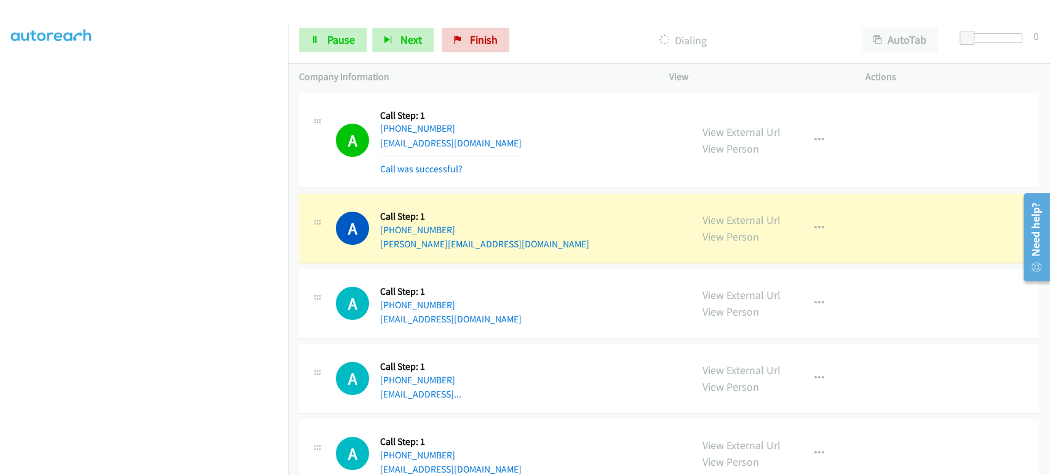
scroll to position [216, 0]
click at [815, 138] on icon "button" at bounding box center [820, 140] width 10 height 10
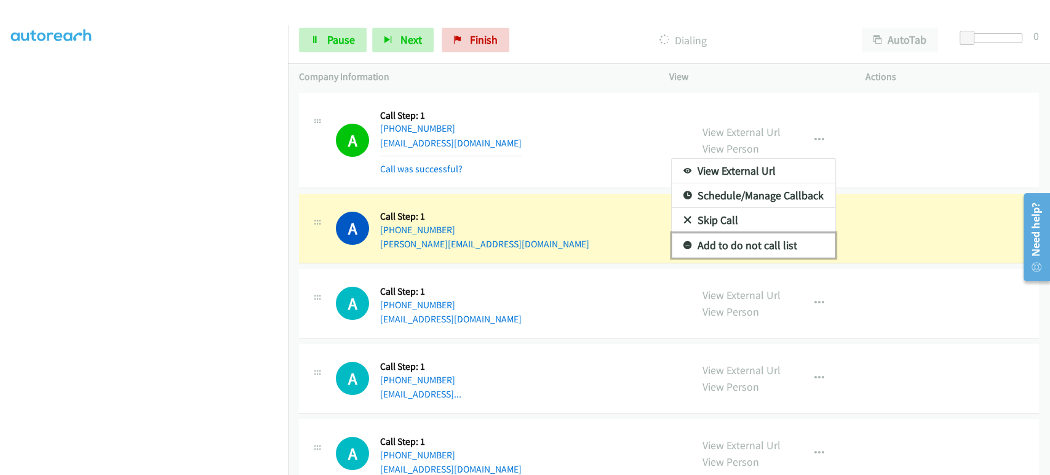
click at [761, 247] on link "Add to do not call list" at bounding box center [754, 245] width 164 height 25
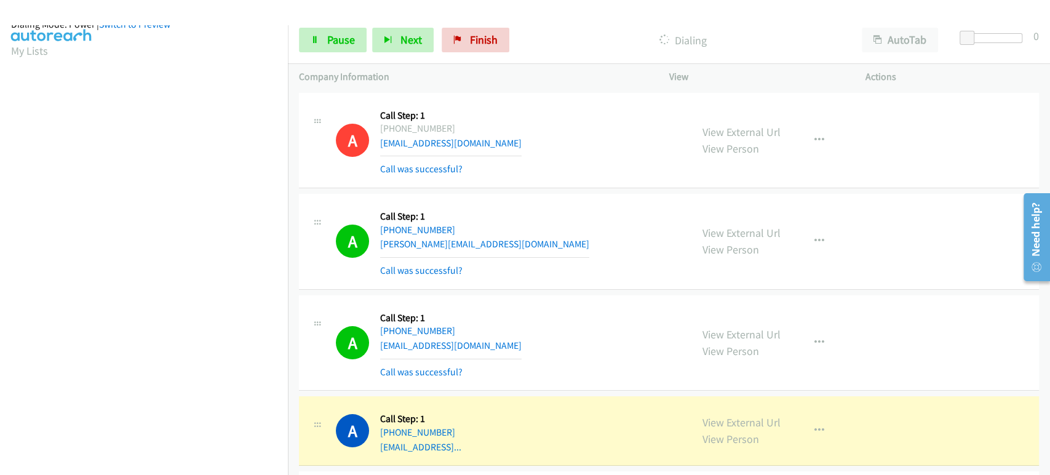
scroll to position [0, 0]
click at [335, 43] on span "Pause" at bounding box center [341, 40] width 28 height 14
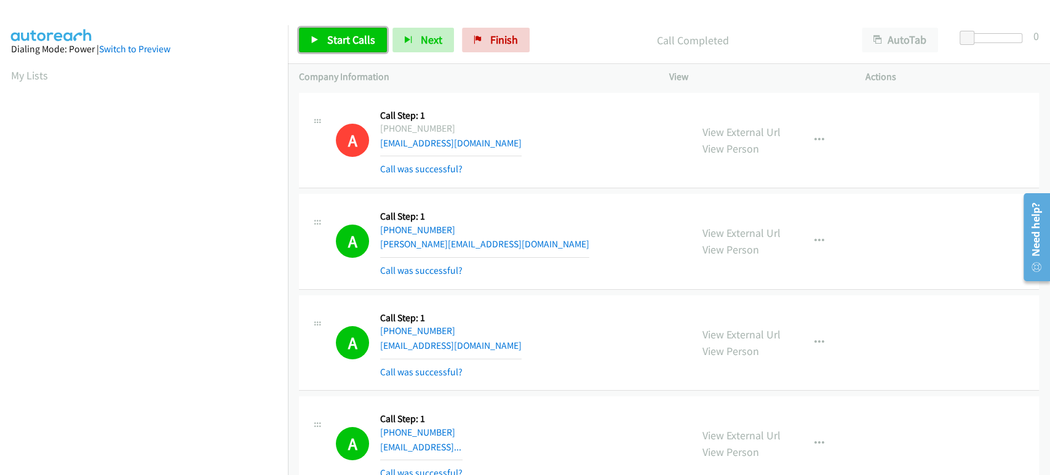
click at [354, 38] on span "Start Calls" at bounding box center [351, 40] width 48 height 14
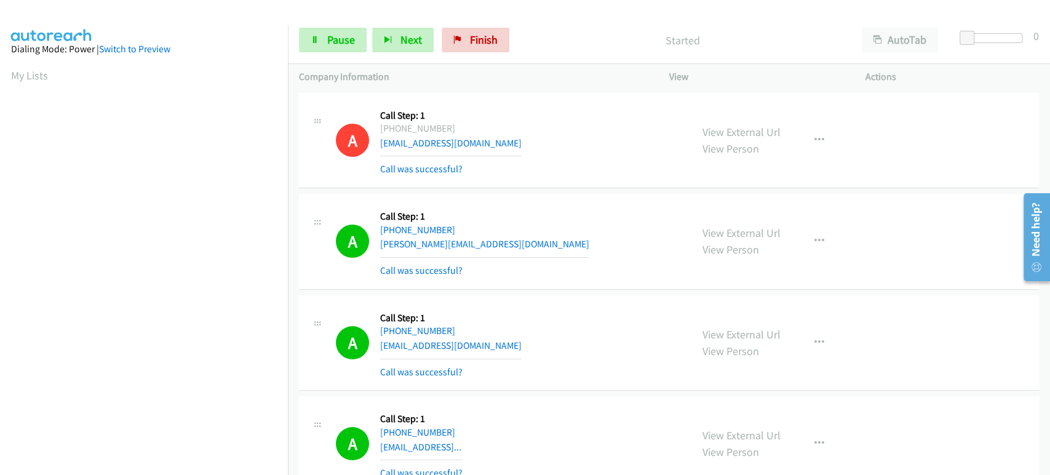
drag, startPoint x: 300, startPoint y: 13, endPoint x: 308, endPoint y: 18, distance: 9.7
click at [300, 13] on div at bounding box center [519, 23] width 1039 height 47
click at [320, 33] on link "Pause" at bounding box center [333, 40] width 68 height 25
click at [323, 36] on link "Start Calls" at bounding box center [343, 40] width 88 height 25
click at [330, 42] on span "Pause" at bounding box center [341, 40] width 28 height 14
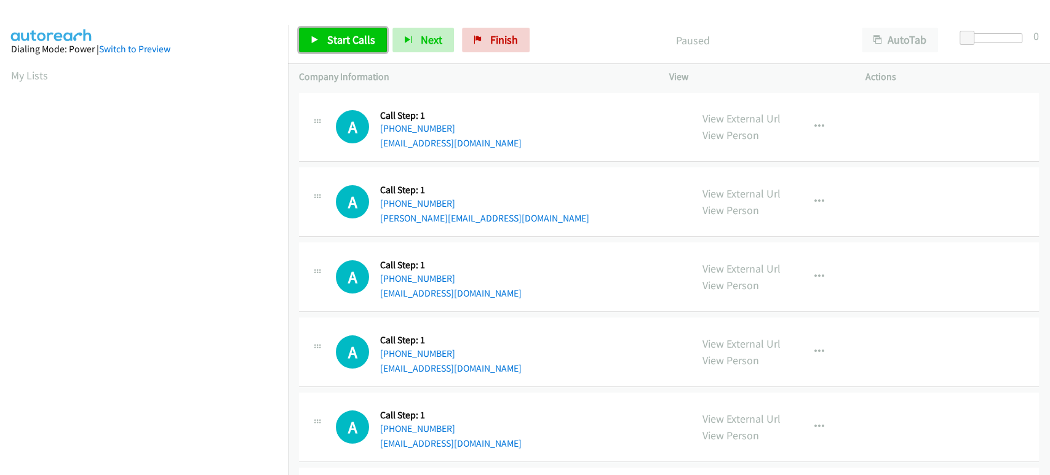
click at [331, 37] on span "Start Calls" at bounding box center [351, 40] width 48 height 14
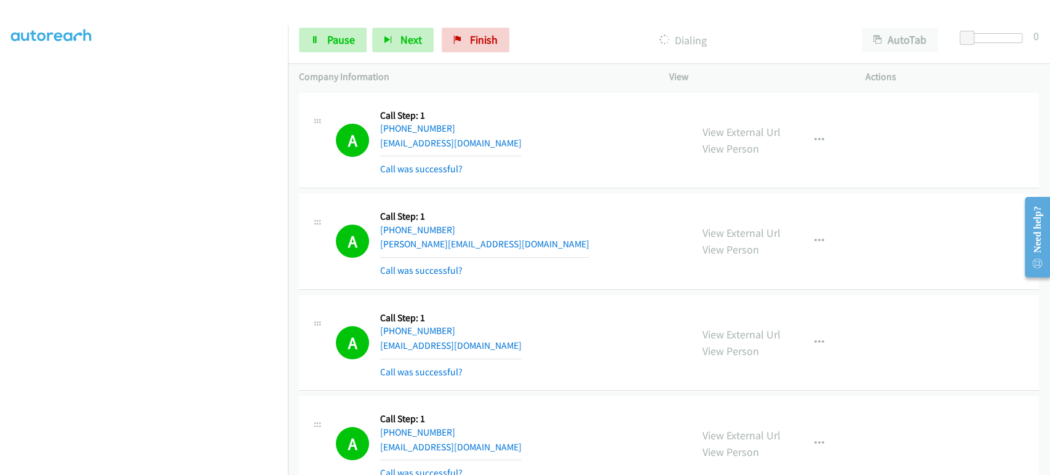
scroll to position [216, 0]
click at [335, 44] on span "Pause" at bounding box center [341, 40] width 28 height 14
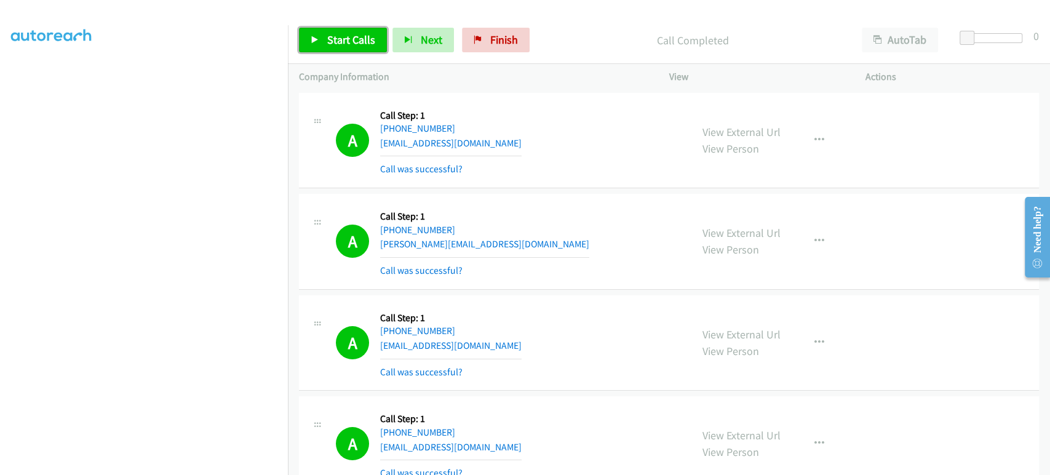
click at [332, 46] on span "Start Calls" at bounding box center [351, 40] width 48 height 14
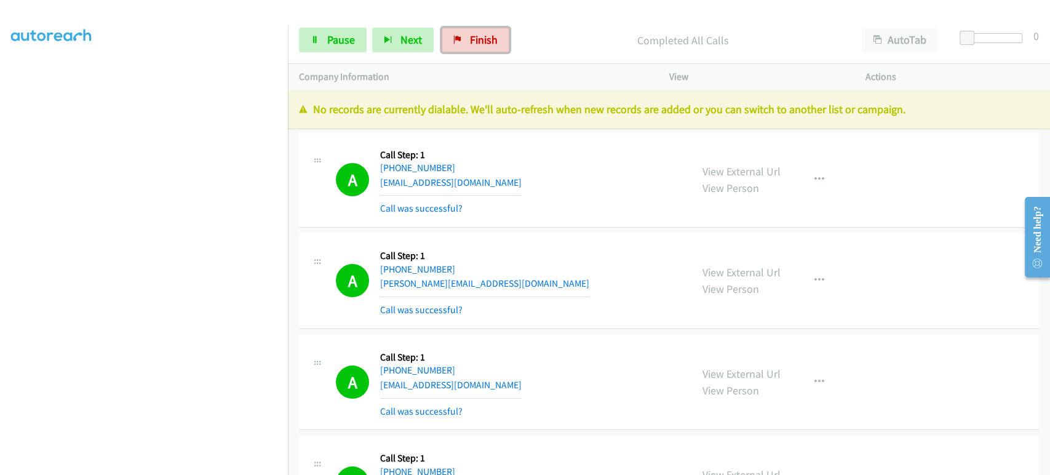
drag, startPoint x: 472, startPoint y: 38, endPoint x: 586, endPoint y: 50, distance: 114.4
click at [472, 38] on span "Finish" at bounding box center [484, 40] width 28 height 14
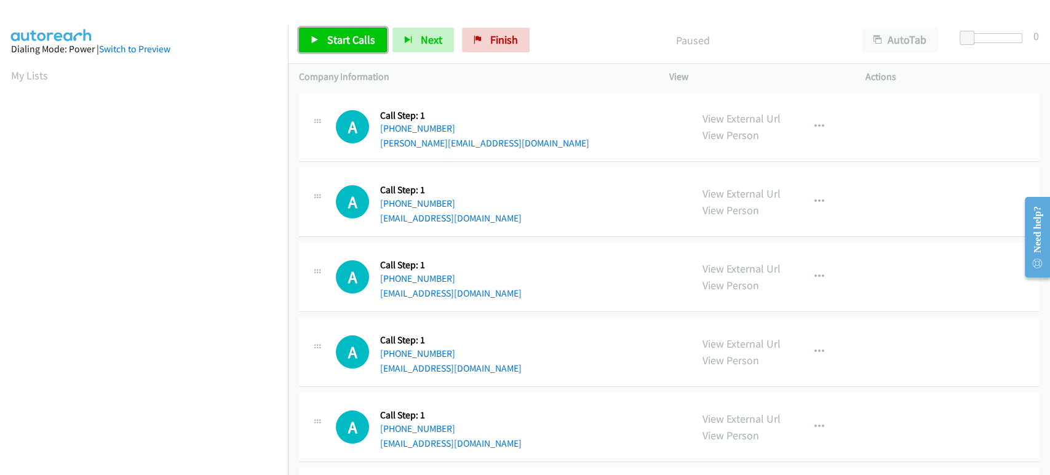
click at [354, 38] on span "Start Calls" at bounding box center [351, 40] width 48 height 14
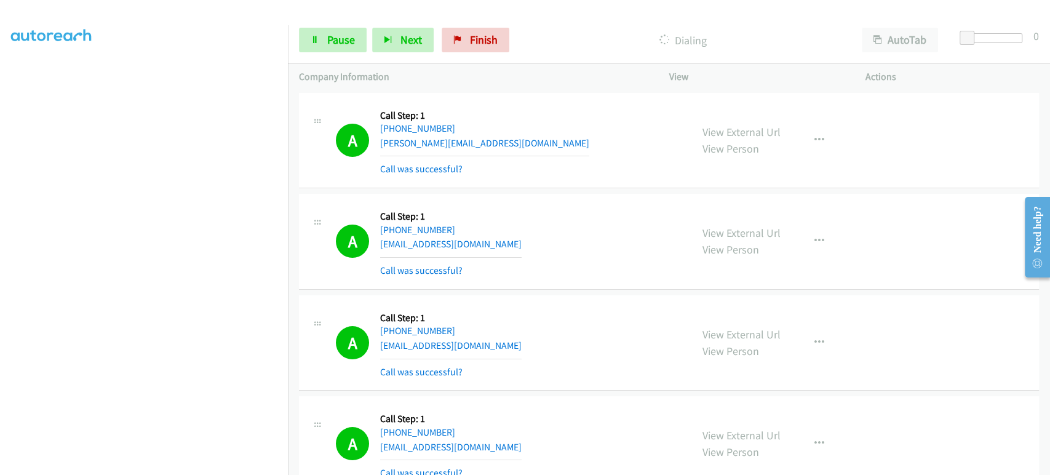
scroll to position [216, 0]
drag, startPoint x: 11, startPoint y: 302, endPoint x: 571, endPoint y: 264, distance: 561.2
click at [571, 264] on div "A Callback Scheduled Call Step: 1 America/New_York +1 207-359-4659 econtact041@…" at bounding box center [508, 241] width 345 height 73
click at [334, 40] on span "Pause" at bounding box center [341, 40] width 28 height 14
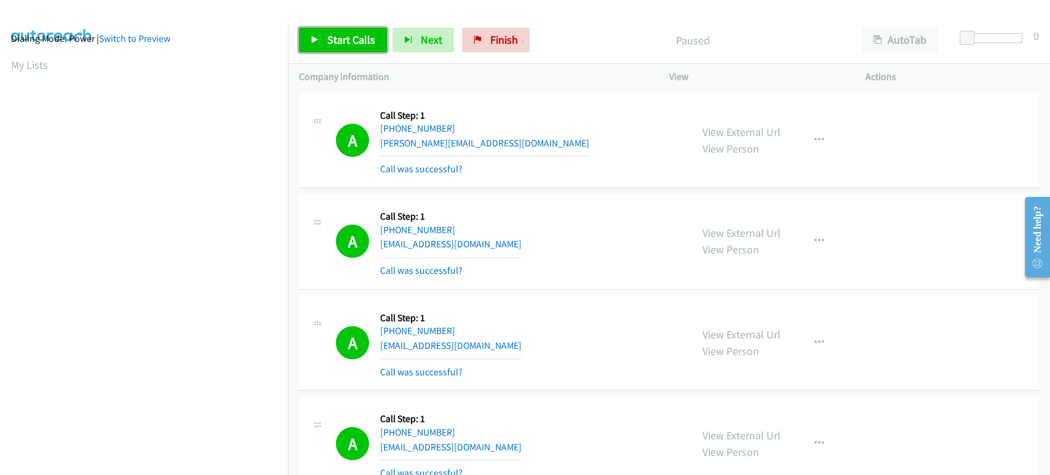
click at [334, 40] on span "Start Calls" at bounding box center [351, 40] width 48 height 14
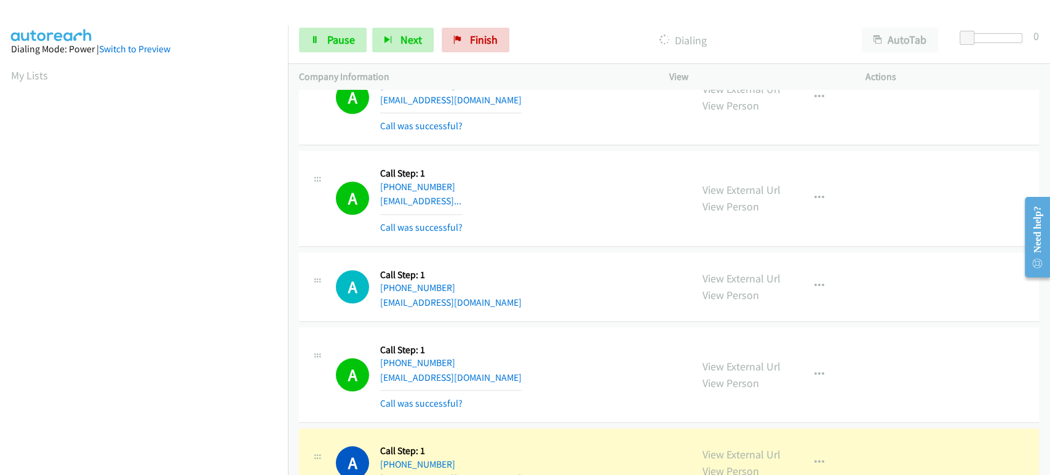
scroll to position [216, 0]
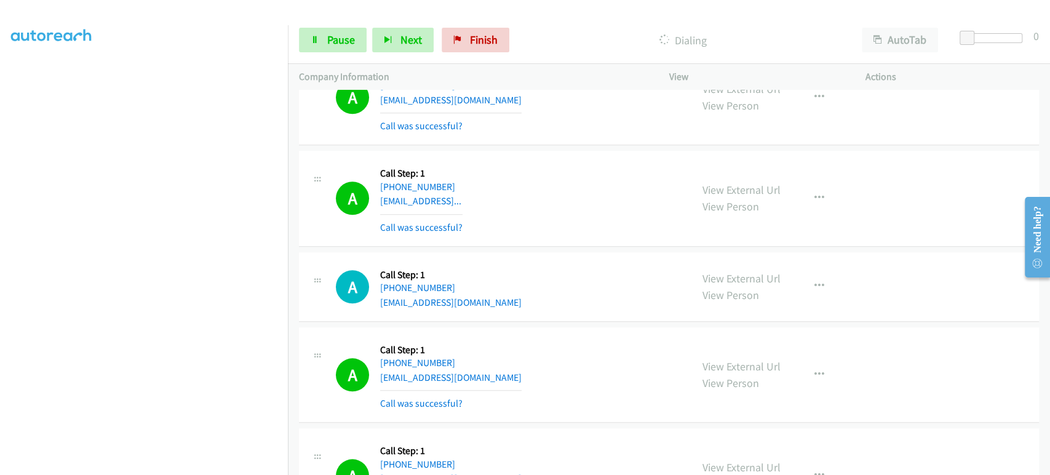
click at [167, 465] on section at bounding box center [144, 183] width 266 height 589
click at [338, 31] on link "Pause" at bounding box center [333, 40] width 68 height 25
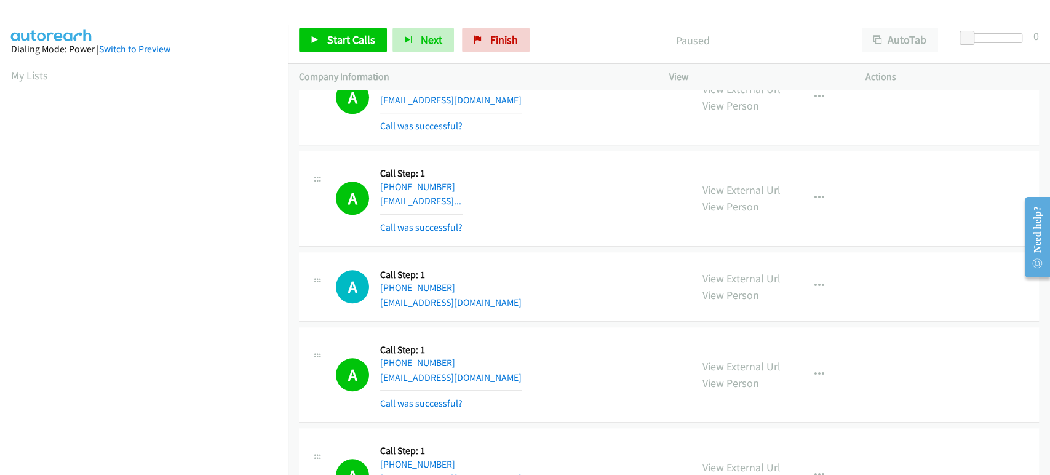
scroll to position [216, 0]
click at [344, 39] on span "Start Calls" at bounding box center [351, 40] width 48 height 14
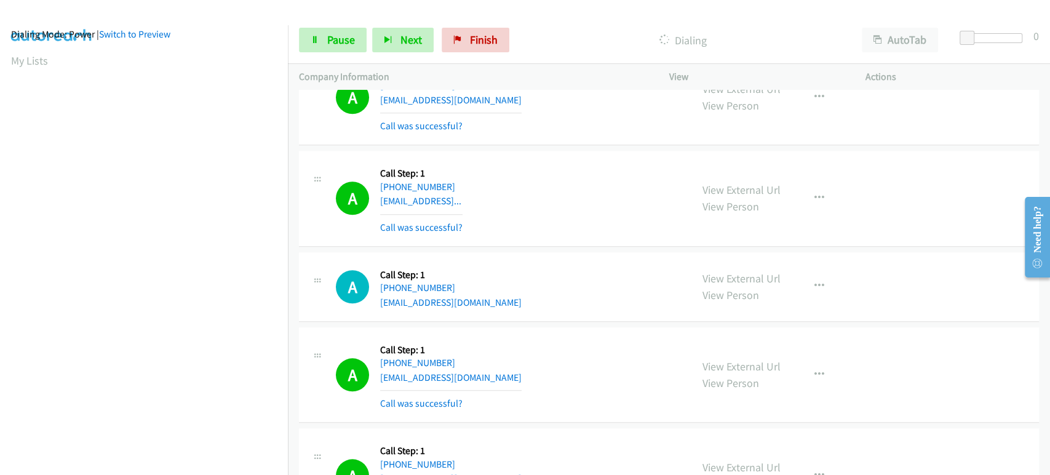
scroll to position [0, 0]
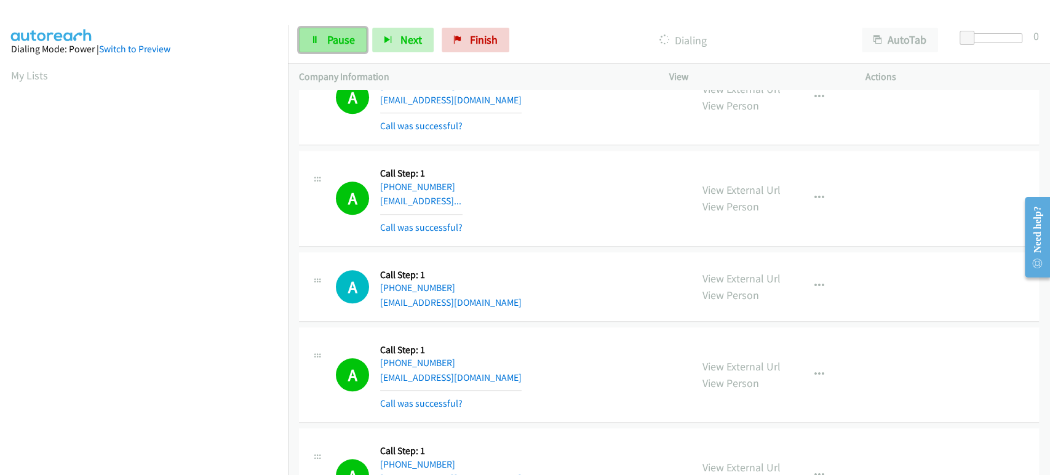
click at [325, 38] on link "Pause" at bounding box center [333, 40] width 68 height 25
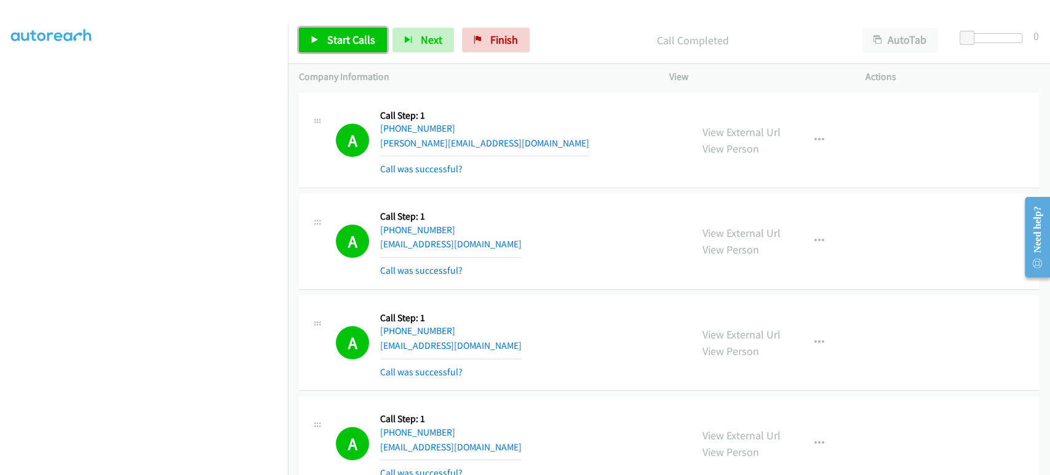
click at [345, 45] on span "Start Calls" at bounding box center [351, 40] width 48 height 14
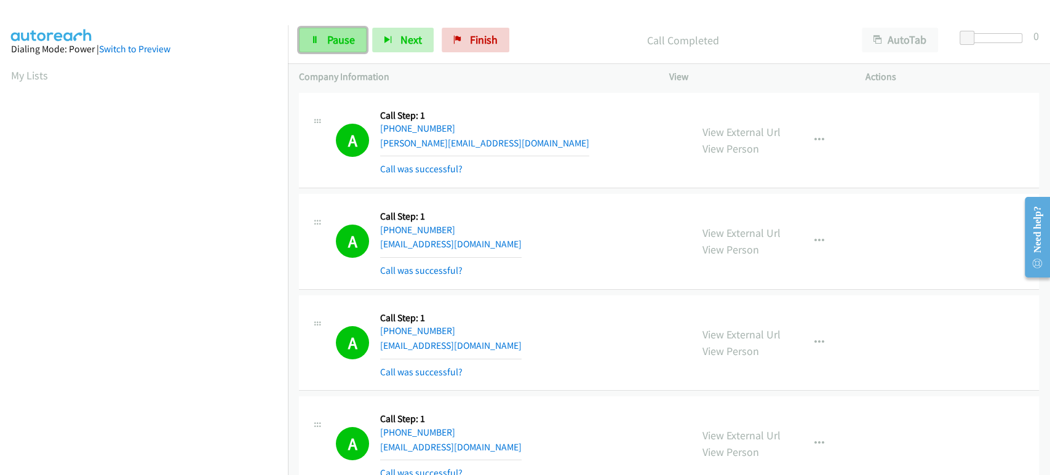
click at [329, 41] on span "Pause" at bounding box center [341, 40] width 28 height 14
click at [329, 41] on div "Start Calls Pause Next Finish" at bounding box center [407, 40] width 216 height 25
click at [329, 41] on span "Start Calls" at bounding box center [351, 40] width 48 height 14
drag, startPoint x: 345, startPoint y: 43, endPoint x: 310, endPoint y: 57, distance: 37.2
click at [345, 43] on span "Pause" at bounding box center [341, 40] width 28 height 14
